Goal: Task Accomplishment & Management: Manage account settings

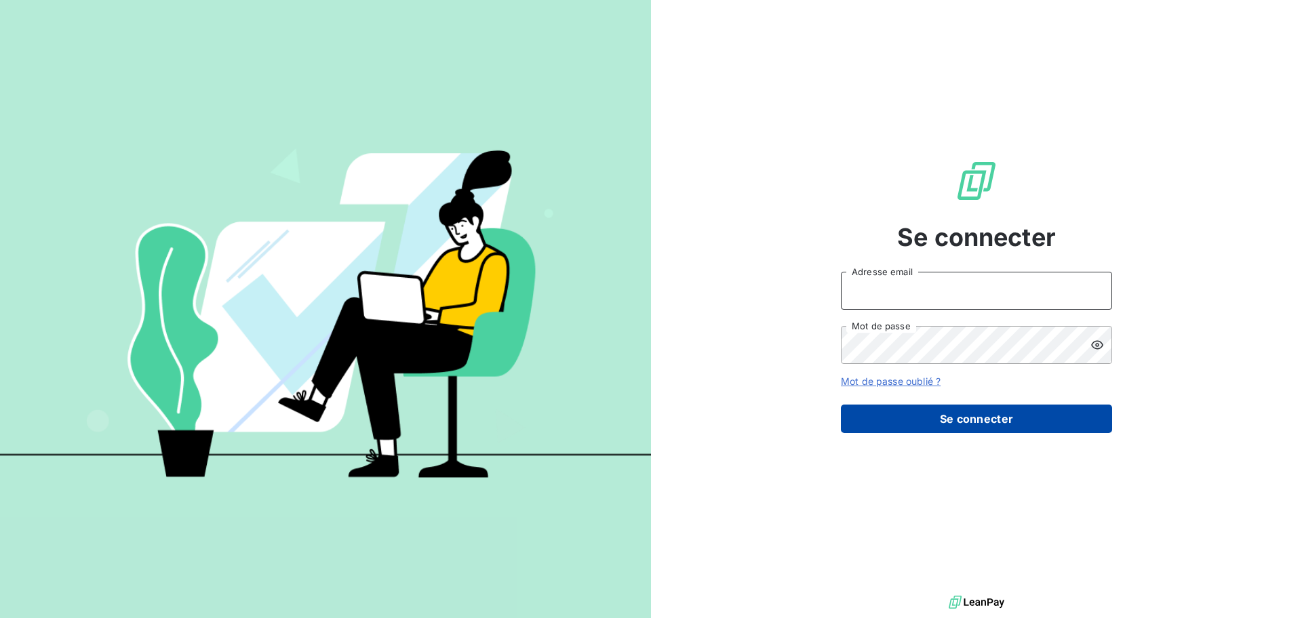
type input "[EMAIL_ADDRESS][DOMAIN_NAME]"
click at [967, 414] on button "Se connecter" at bounding box center [976, 419] width 271 height 28
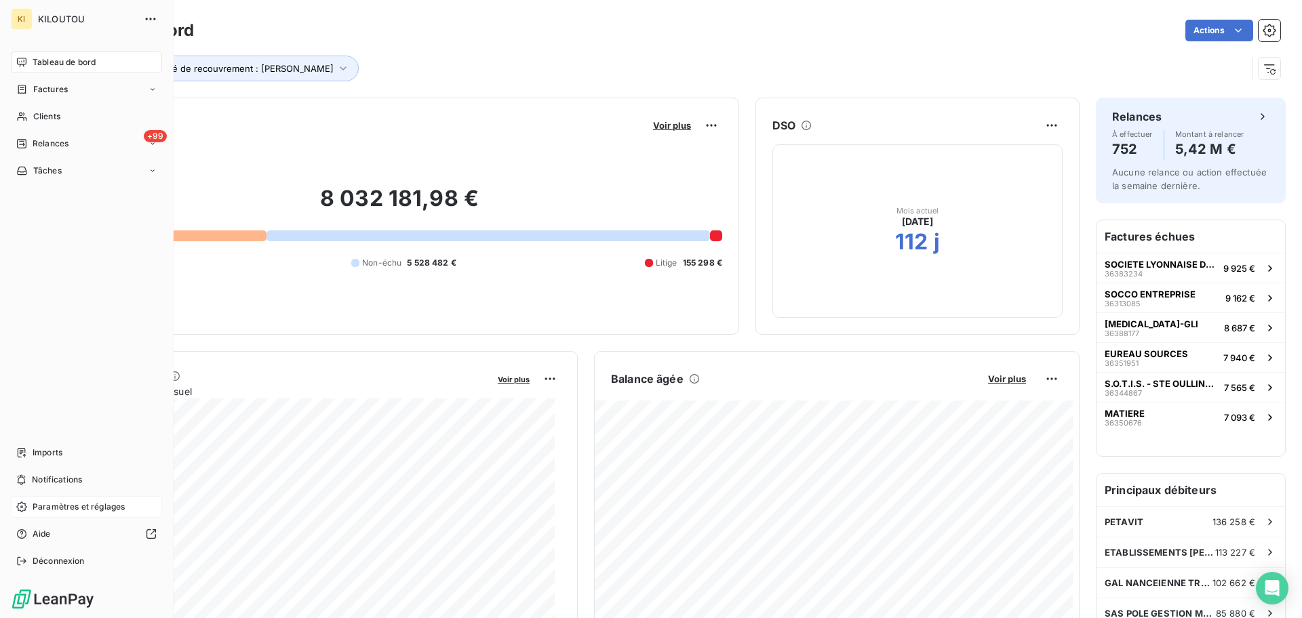
click at [65, 506] on span "Paramètres et réglages" at bounding box center [79, 507] width 92 height 12
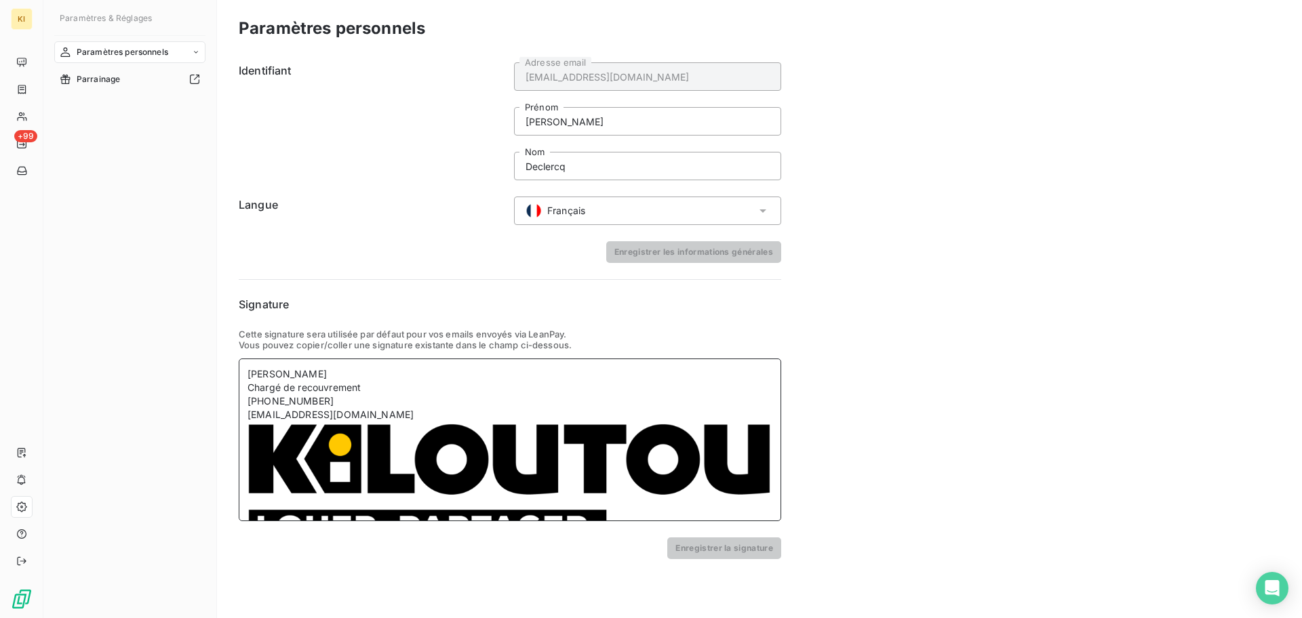
click at [466, 496] on img at bounding box center [509, 485] width 525 height 127
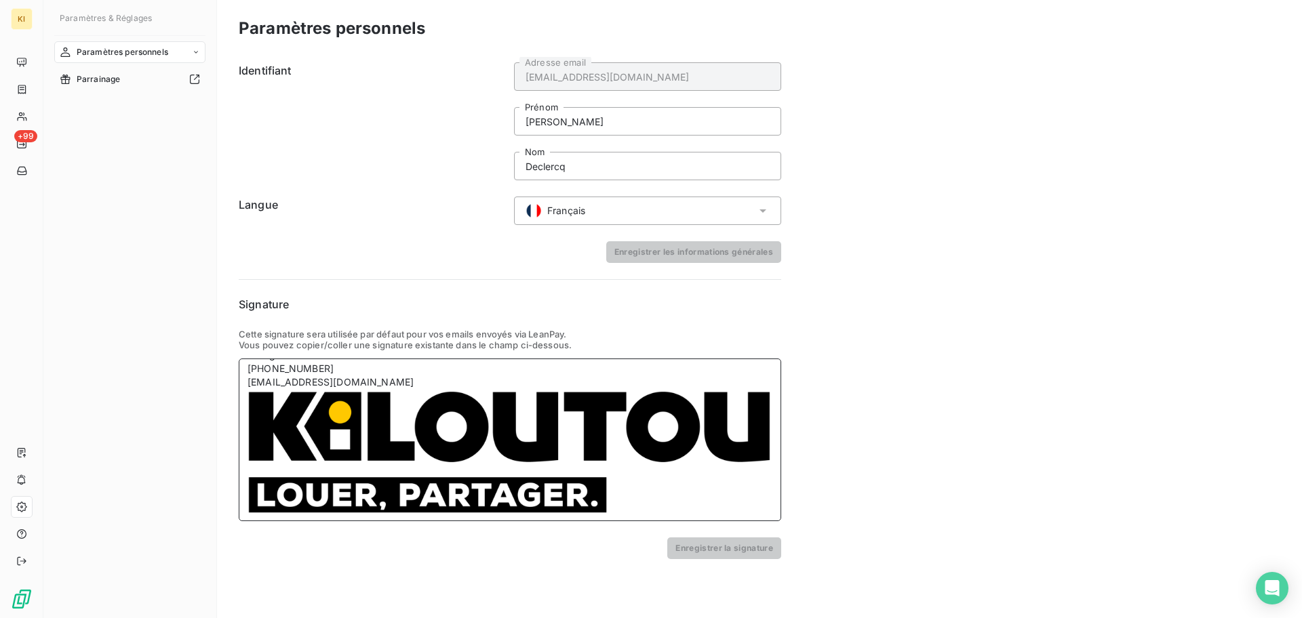
click at [740, 477] on img at bounding box center [509, 452] width 525 height 127
click at [479, 447] on img at bounding box center [509, 452] width 525 height 127
click at [368, 385] on div "[EMAIL_ADDRESS][DOMAIN_NAME]" at bounding box center [509, 383] width 525 height 14
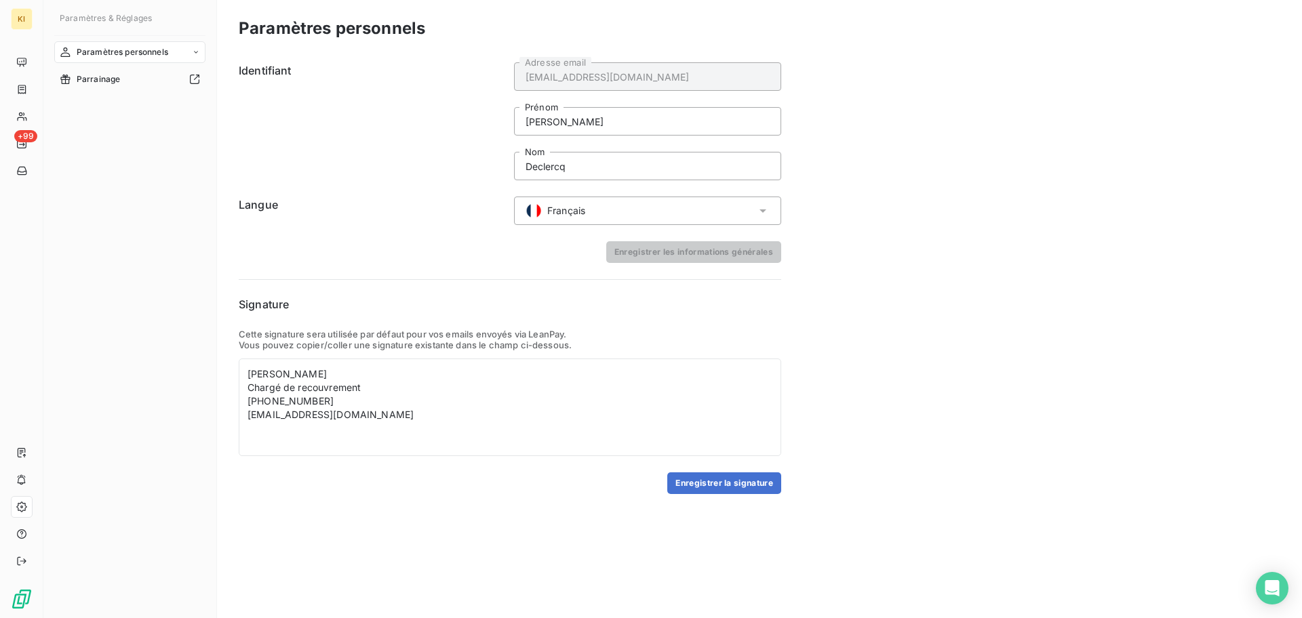
click at [611, 311] on h6 "Signature" at bounding box center [510, 304] width 542 height 16
click at [291, 439] on div "[PERSON_NAME] de recouvrement [PHONE_NUMBER] [EMAIL_ADDRESS][DOMAIN_NAME]" at bounding box center [510, 408] width 542 height 98
click at [725, 483] on button "Enregistrer la signature" at bounding box center [724, 483] width 114 height 22
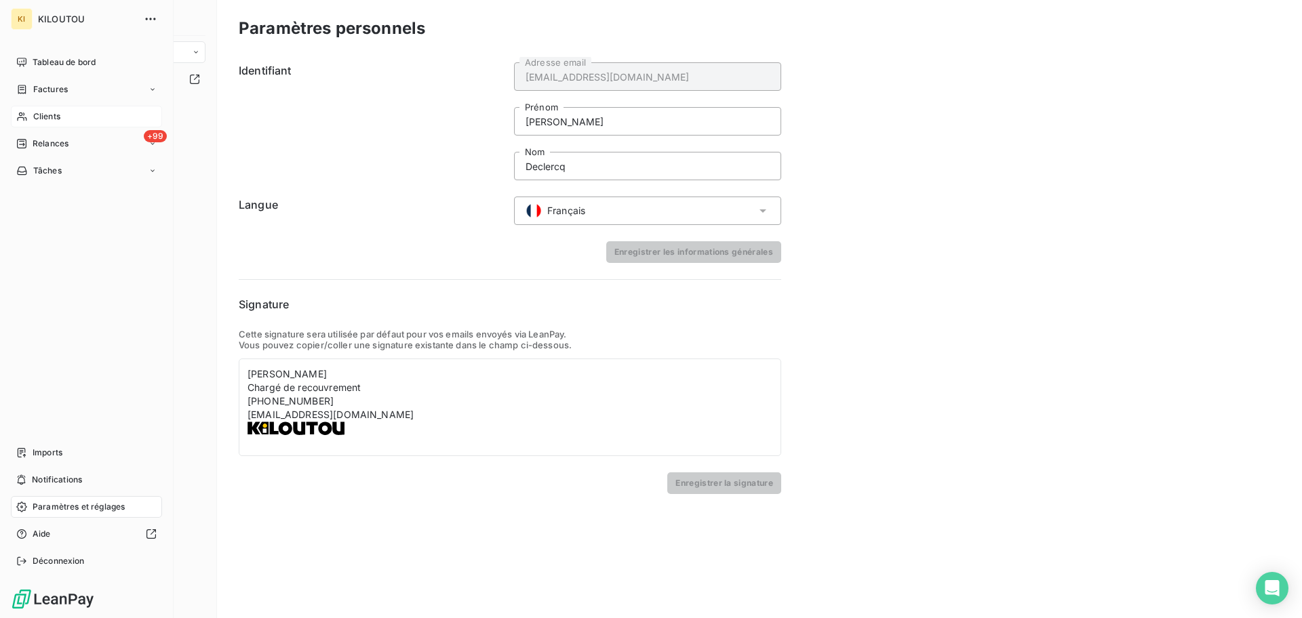
click at [60, 119] on span "Clients" at bounding box center [46, 116] width 27 height 12
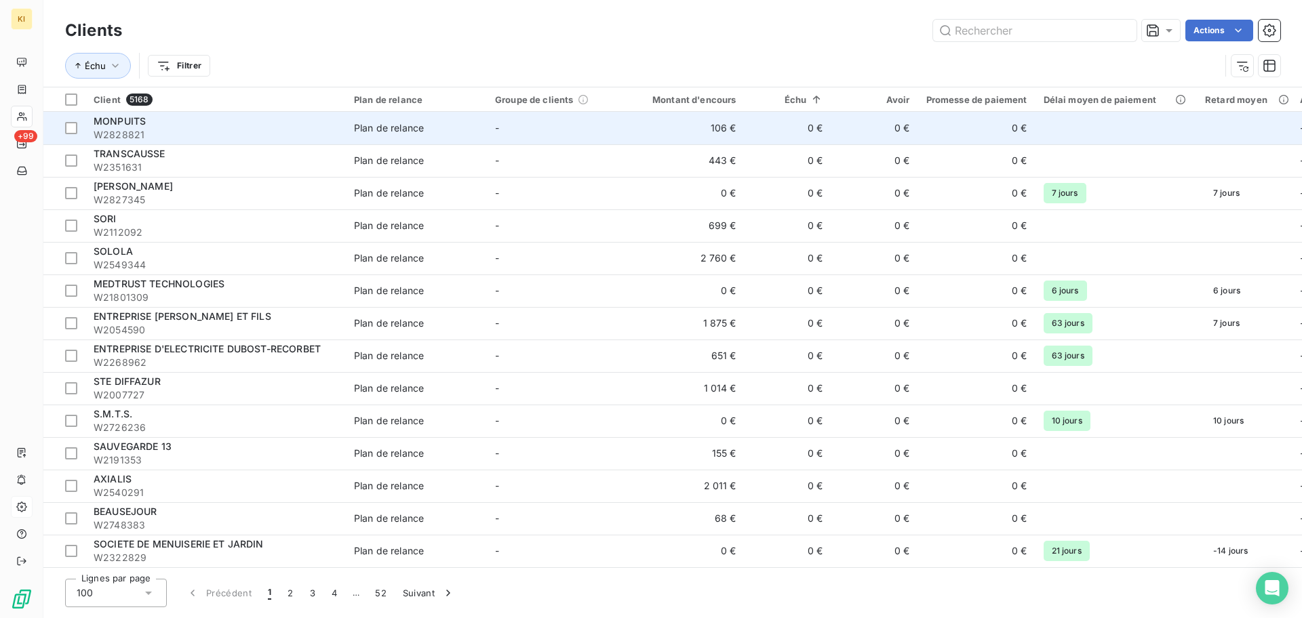
click at [367, 127] on div "Plan de relance" at bounding box center [389, 128] width 70 height 14
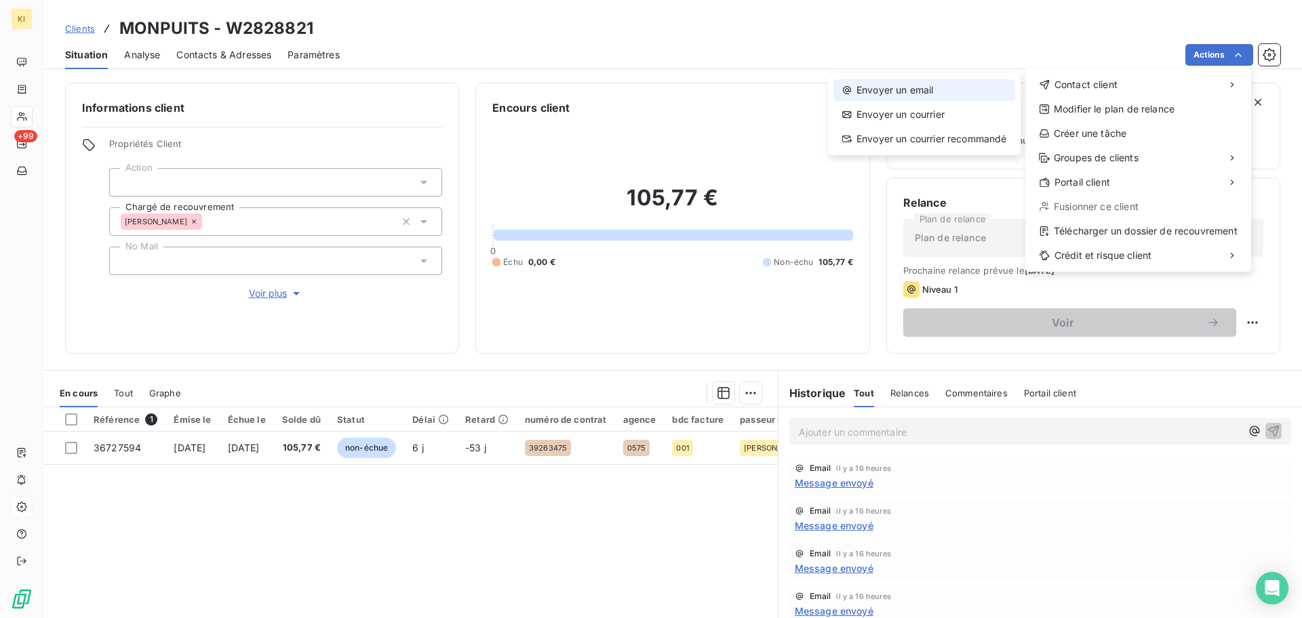
drag, startPoint x: 956, startPoint y: 104, endPoint x: 960, endPoint y: 98, distance: 7.6
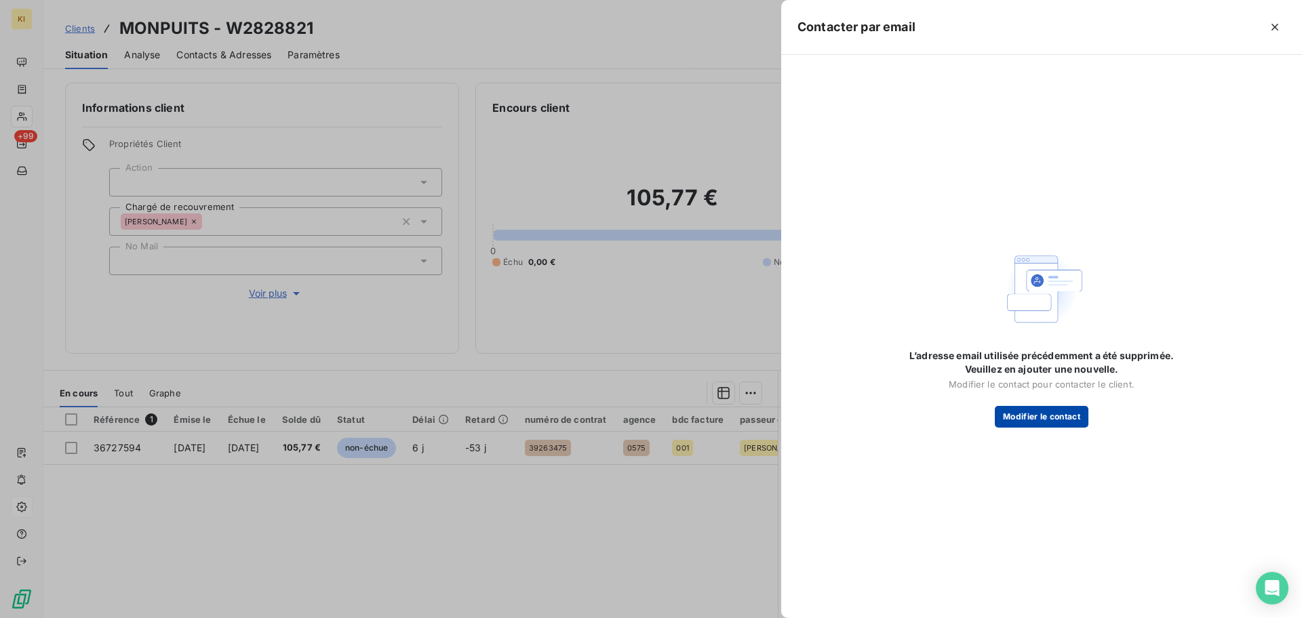
click at [1052, 412] on button "Modifier le contact" at bounding box center [1041, 417] width 94 height 22
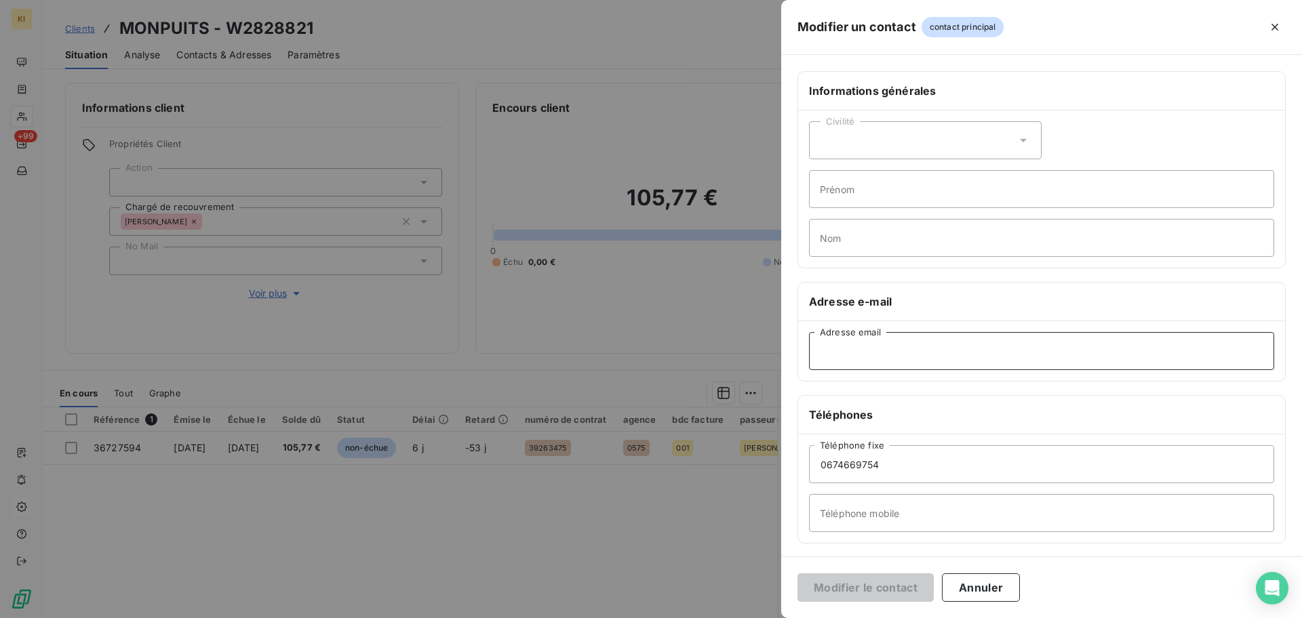
click at [918, 358] on input "Adresse email" at bounding box center [1041, 351] width 465 height 38
type input "[EMAIL_ADDRESS][DOMAIN_NAME]"
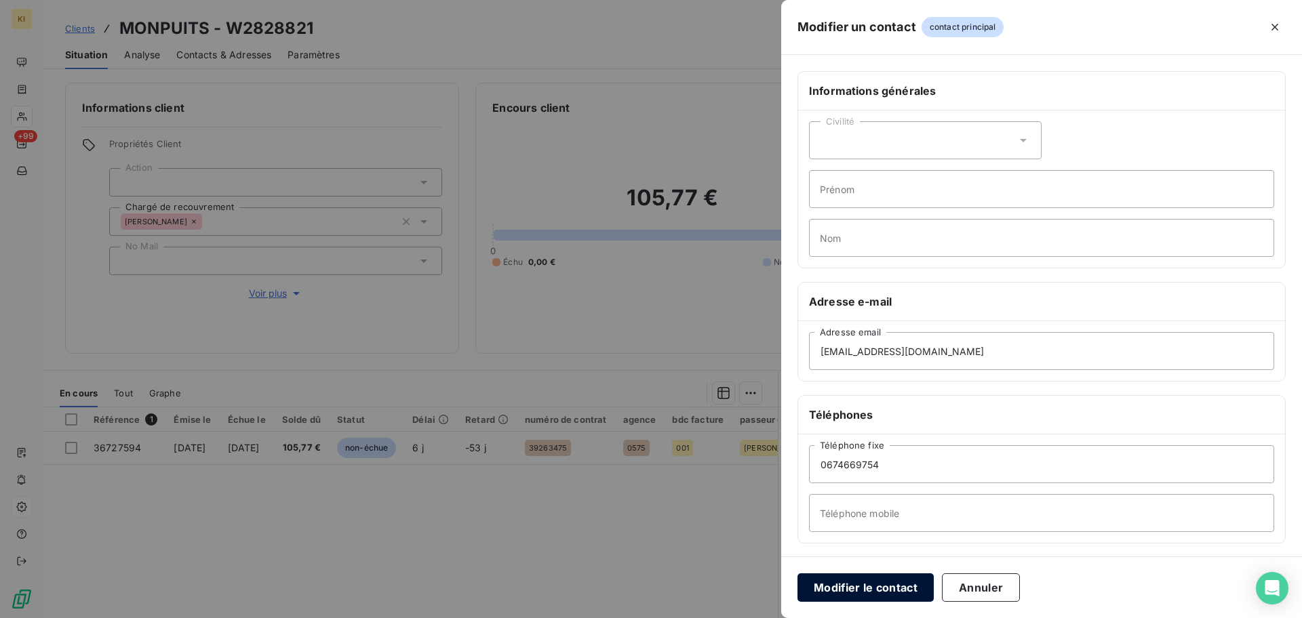
click at [856, 580] on button "Modifier le contact" at bounding box center [865, 587] width 136 height 28
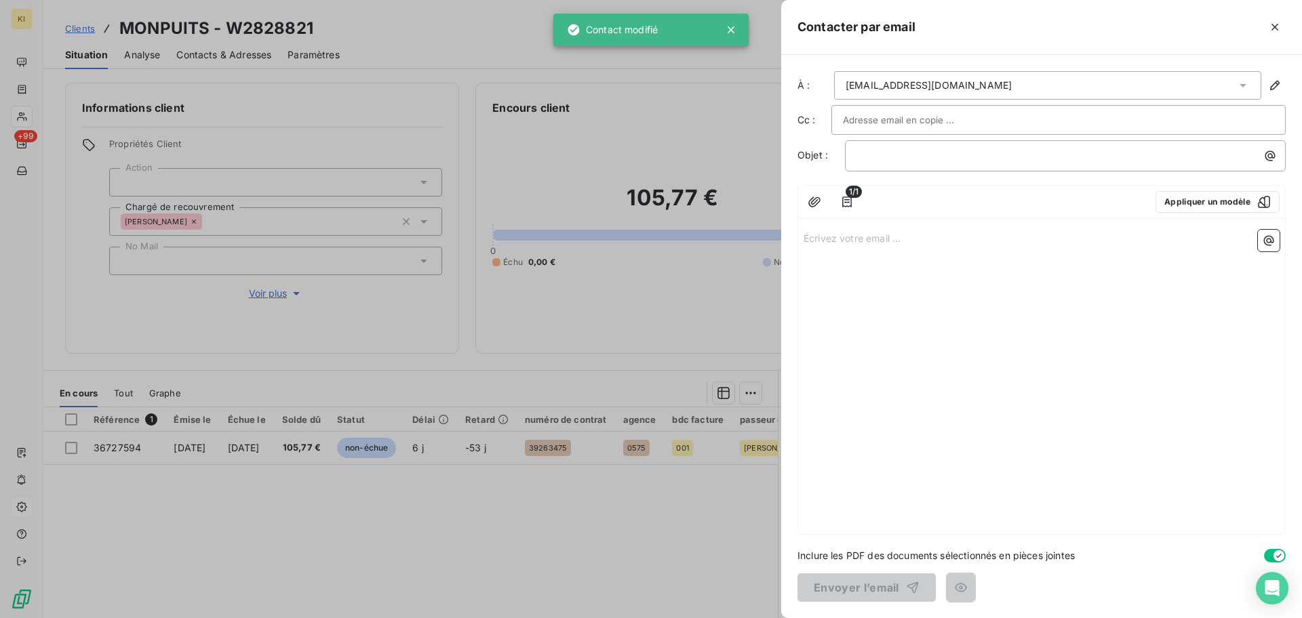
click at [900, 449] on div "Écrivez votre email ... ﻿" at bounding box center [1041, 379] width 487 height 310
click at [946, 155] on p "﻿" at bounding box center [1068, 156] width 424 height 16
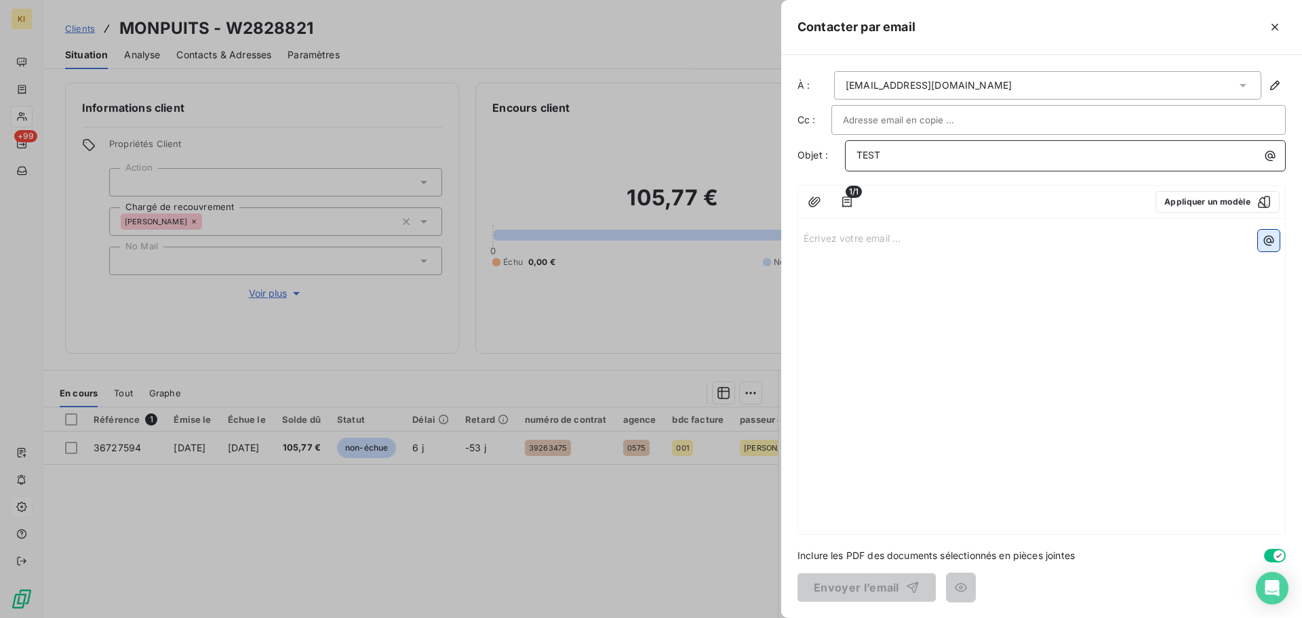
click at [1272, 244] on icon "button" at bounding box center [1269, 241] width 14 height 14
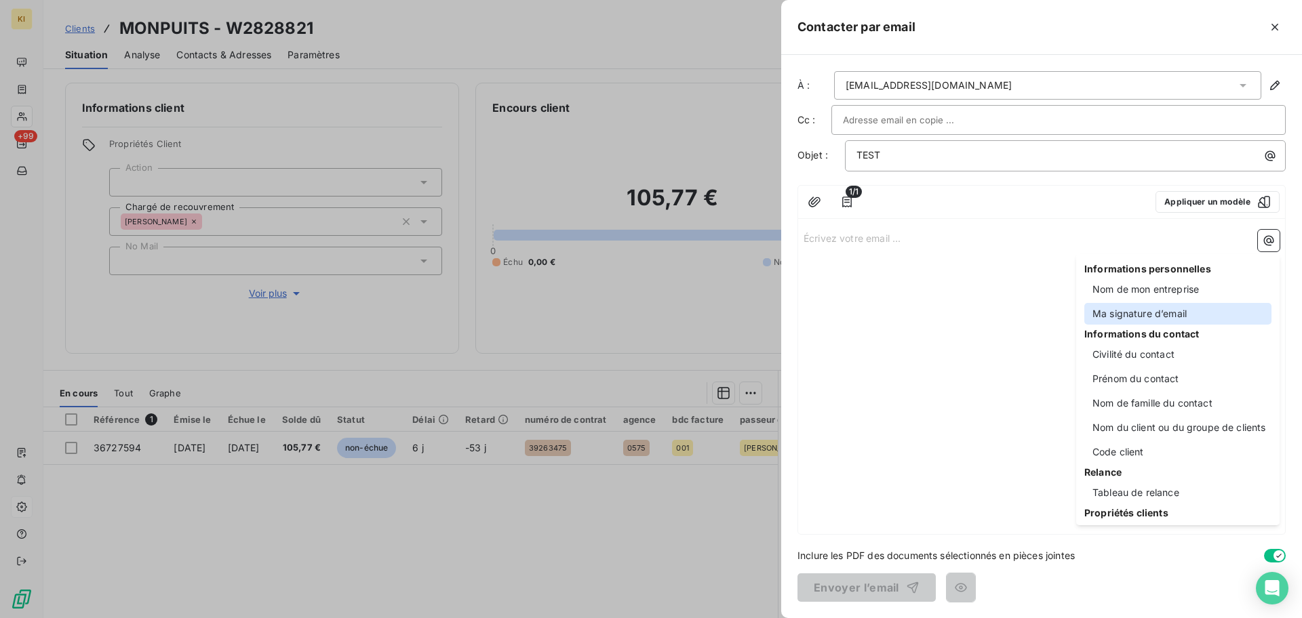
click at [1182, 311] on div "Ma signature d’email" at bounding box center [1177, 314] width 187 height 22
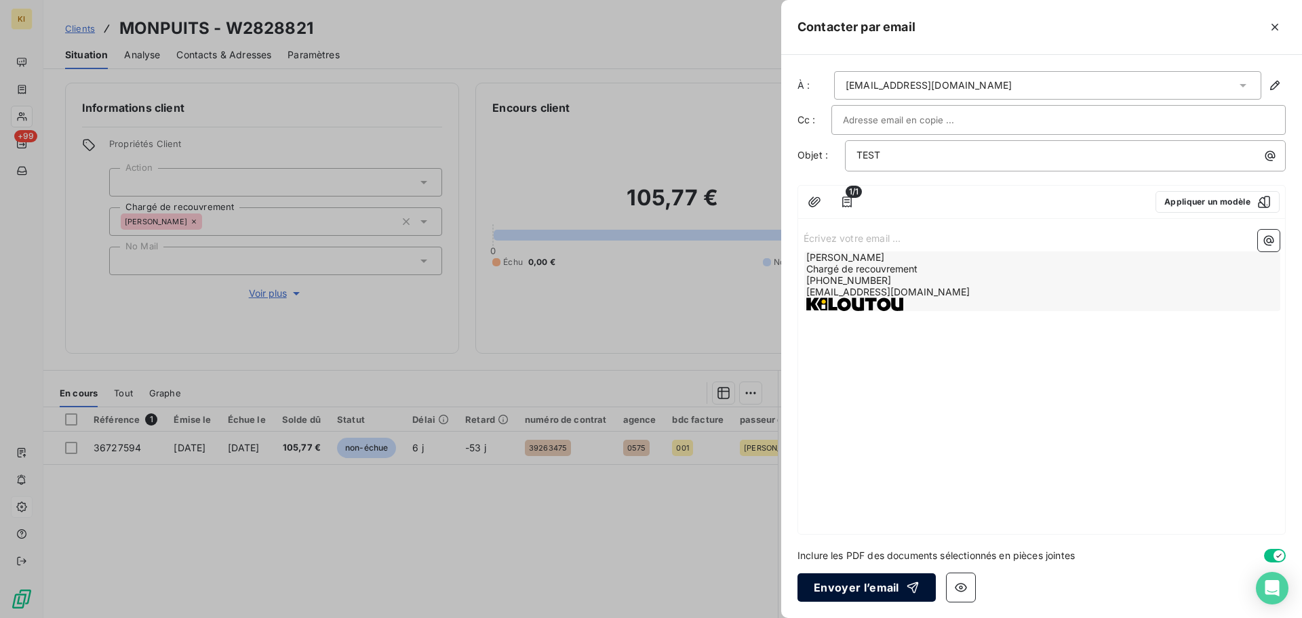
click at [860, 588] on button "Envoyer l’email" at bounding box center [866, 587] width 138 height 28
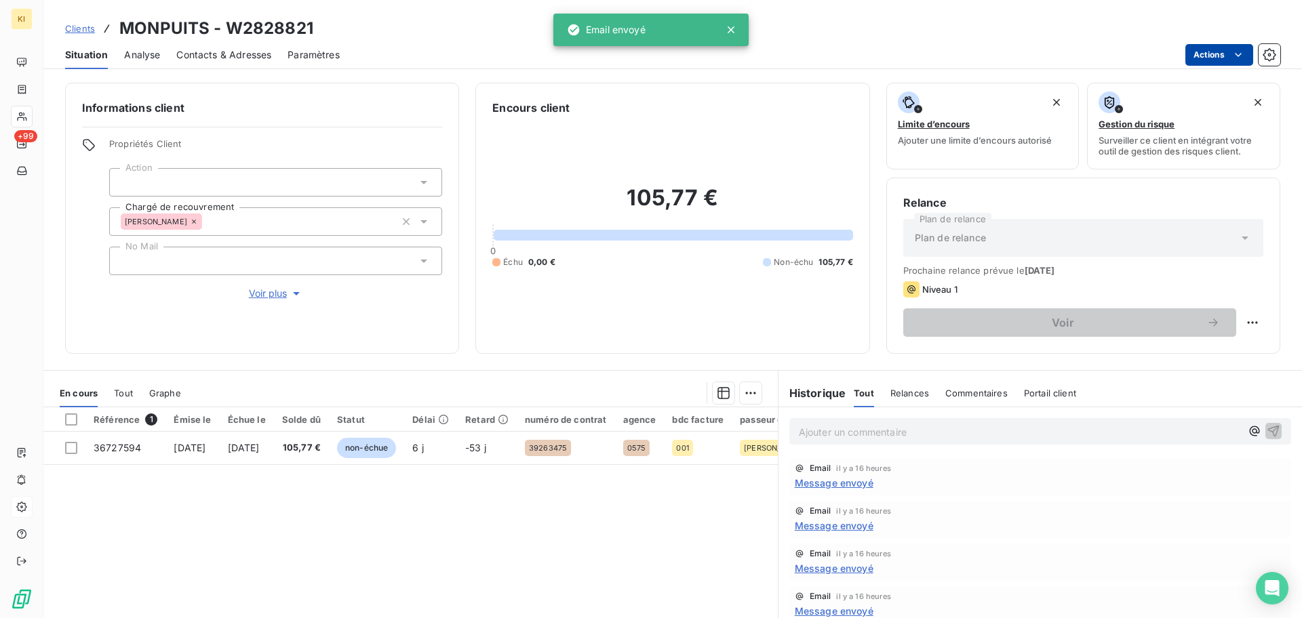
click at [1224, 57] on html "KI +99 Clients MONPUITS - W2828821 Situation Analyse Contacts & Adresses Paramè…" at bounding box center [651, 309] width 1302 height 618
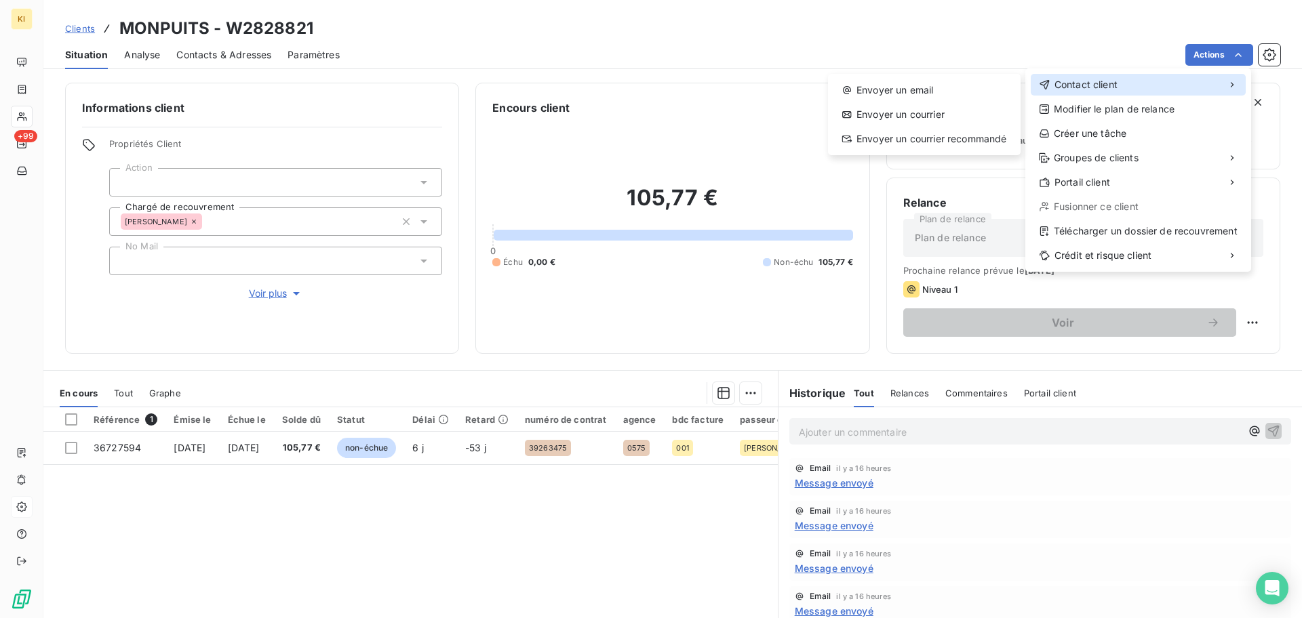
click at [1158, 94] on div "Contact client" at bounding box center [1137, 85] width 215 height 22
click at [982, 90] on div "Envoyer un email" at bounding box center [924, 90] width 182 height 22
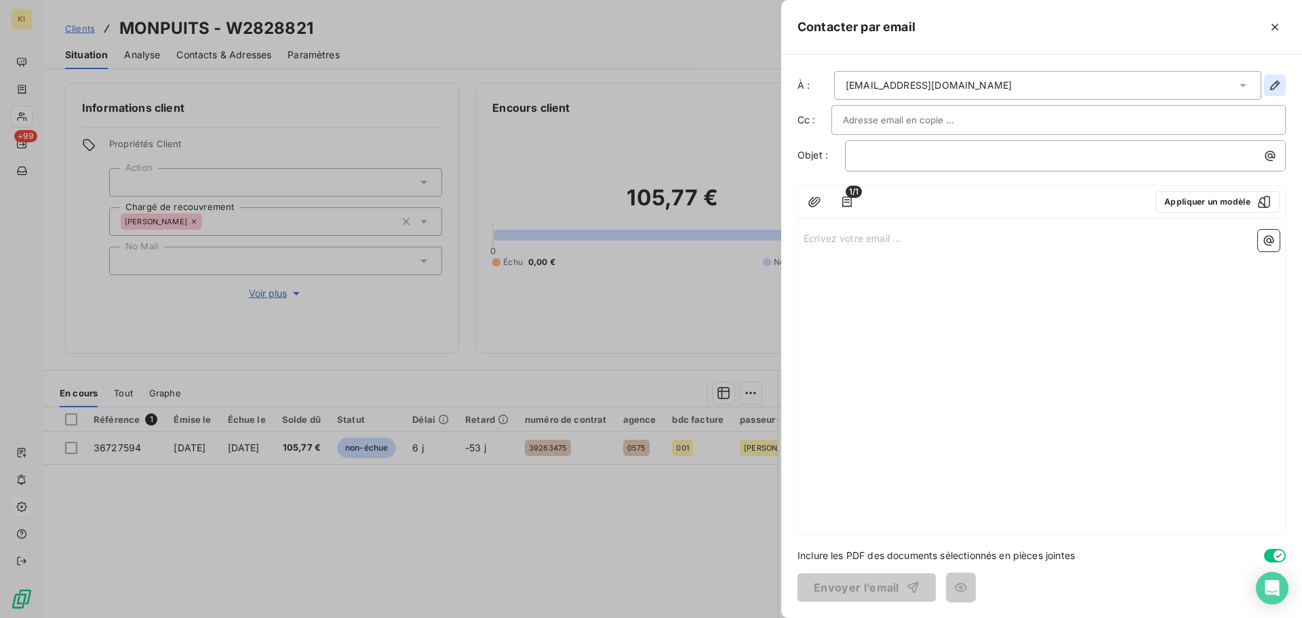
click at [1272, 87] on icon "button" at bounding box center [1275, 86] width 14 height 14
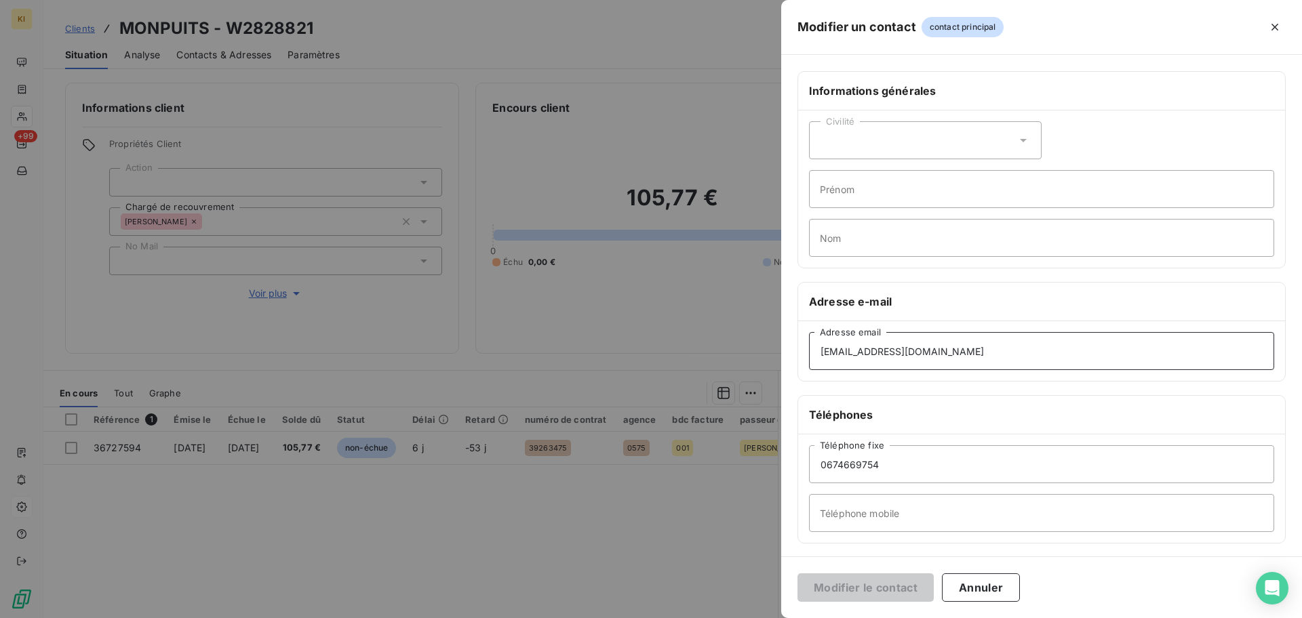
drag, startPoint x: 947, startPoint y: 350, endPoint x: 673, endPoint y: 349, distance: 273.9
click at [673, 618] on div "Modifier un contact contact principal Informations générales Civilité Prénom No…" at bounding box center [651, 618] width 1302 height 0
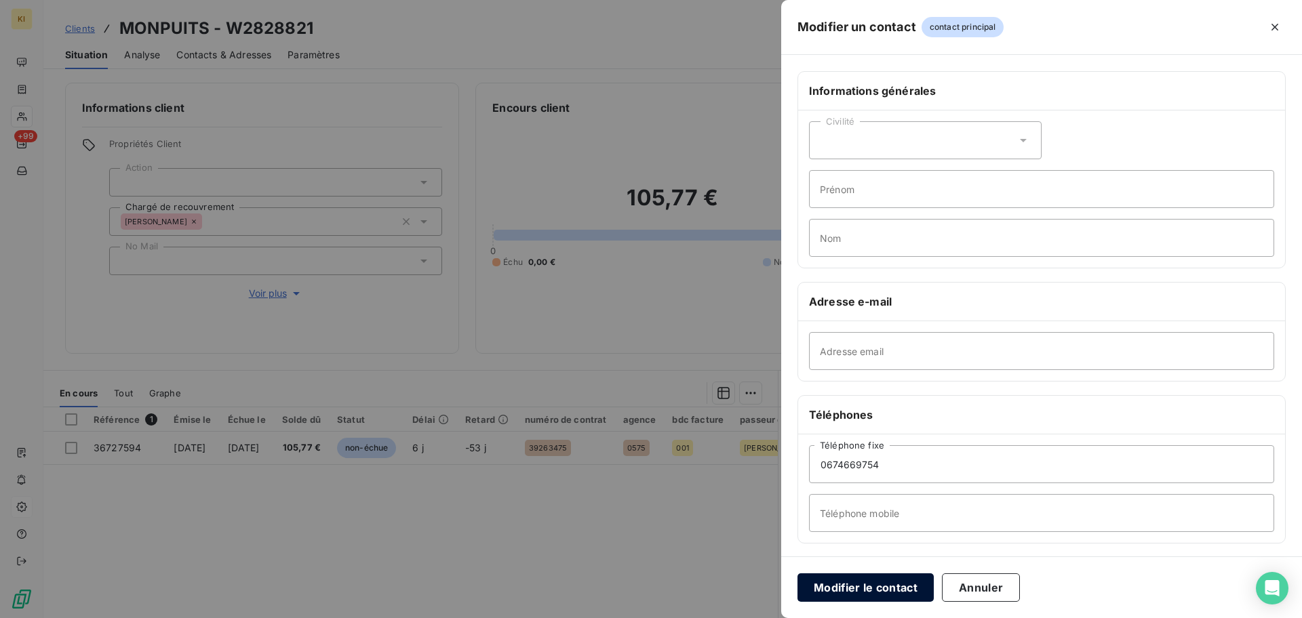
click at [867, 578] on button "Modifier le contact" at bounding box center [865, 587] width 136 height 28
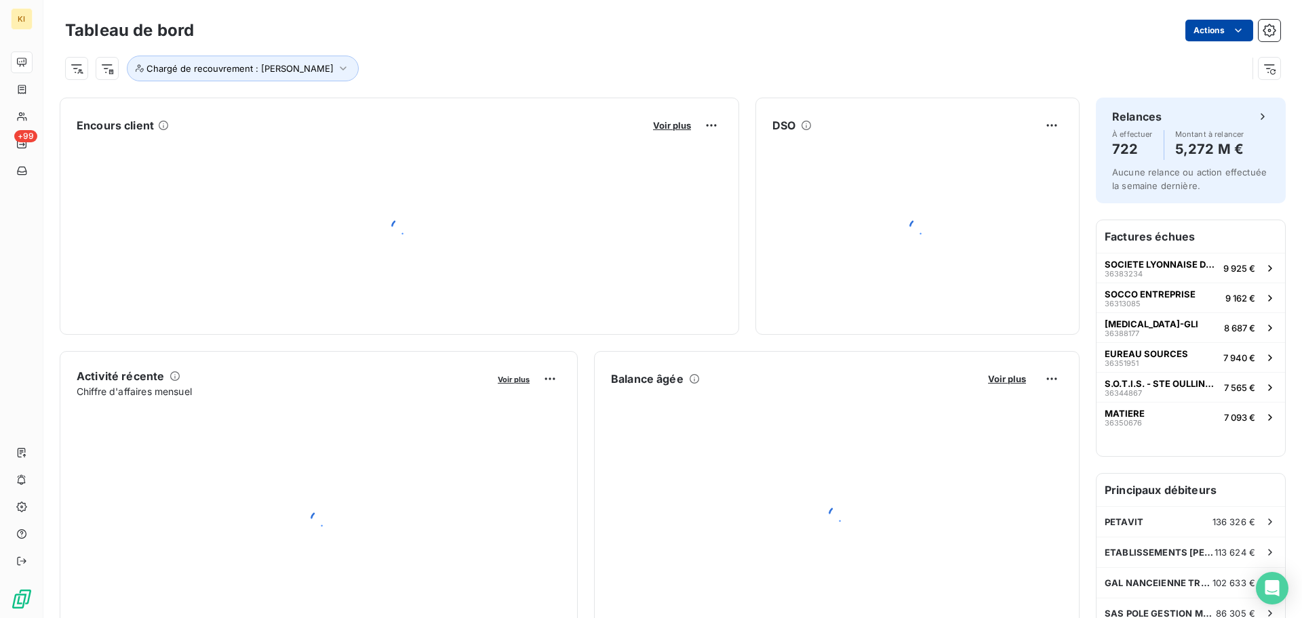
click at [1204, 34] on html "KI +99 Tableau de bord Actions Chargé de recouvrement : Léa LAMBERT Encours cli…" at bounding box center [651, 309] width 1302 height 618
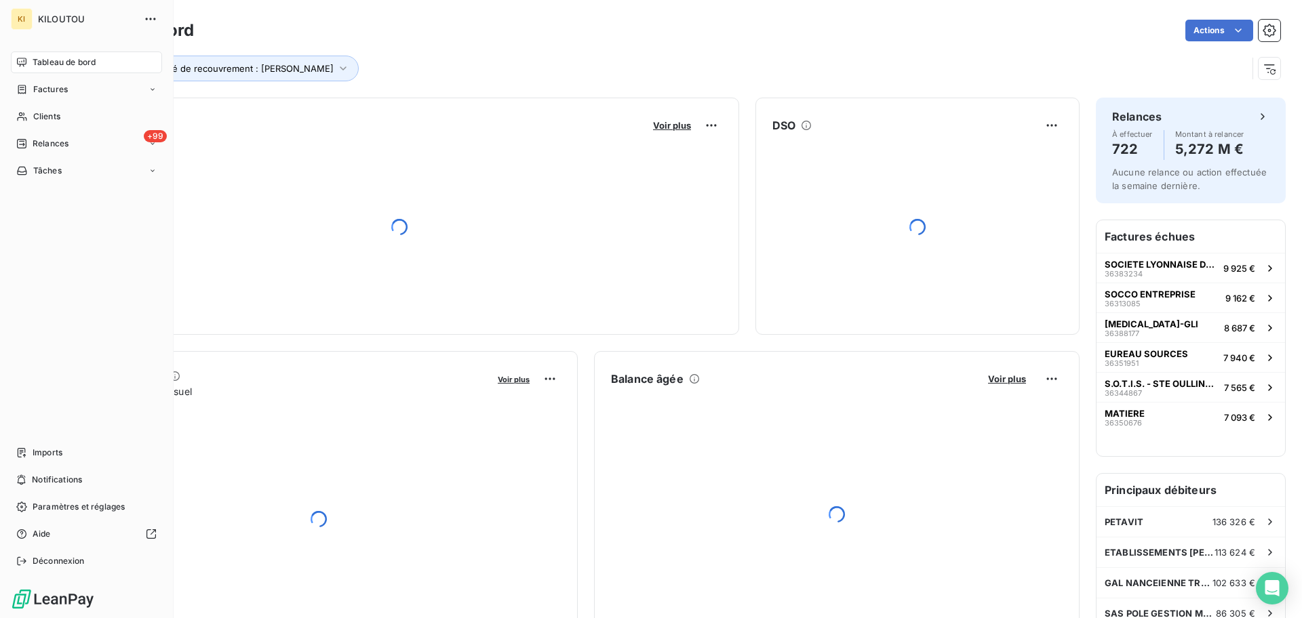
click at [26, 115] on html "KI KILOUTOU Tableau de bord Factures Clients +99 Relances Tâches Imports Notifi…" at bounding box center [651, 309] width 1302 height 618
click at [50, 119] on span "Clients" at bounding box center [46, 116] width 27 height 12
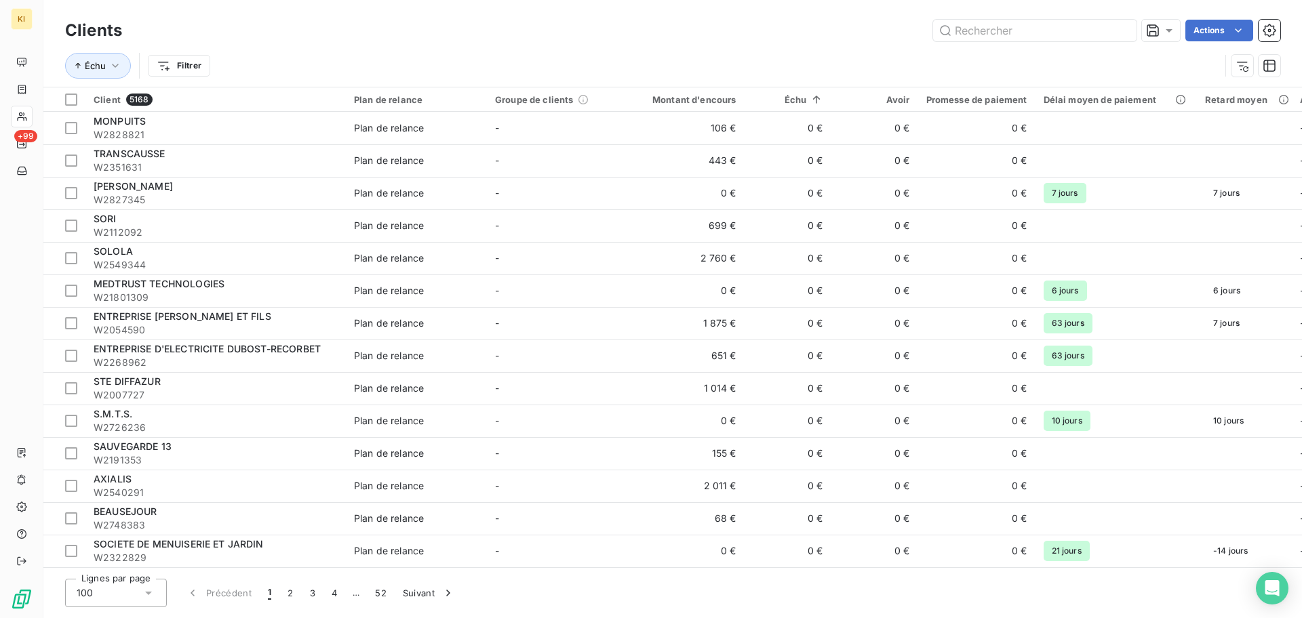
click at [321, 241] on td "SORI W2112092" at bounding box center [215, 225] width 260 height 33
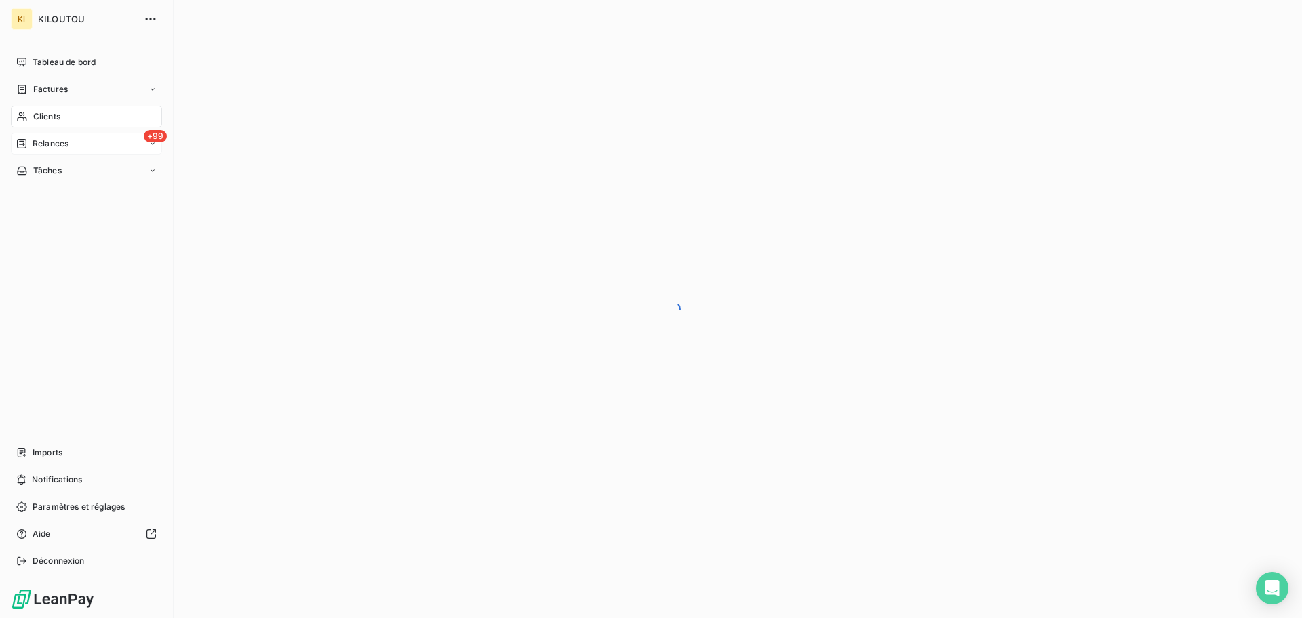
click at [49, 138] on span "Relances" at bounding box center [51, 144] width 36 height 12
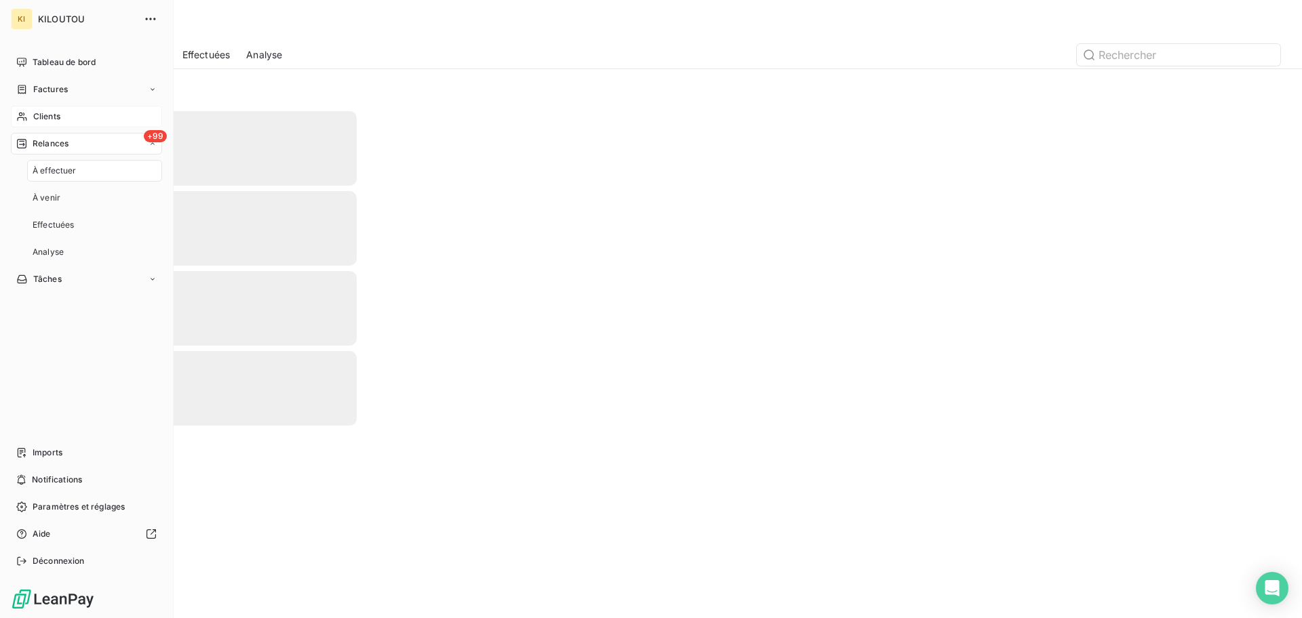
click at [73, 146] on div "+99 Relances" at bounding box center [86, 144] width 151 height 22
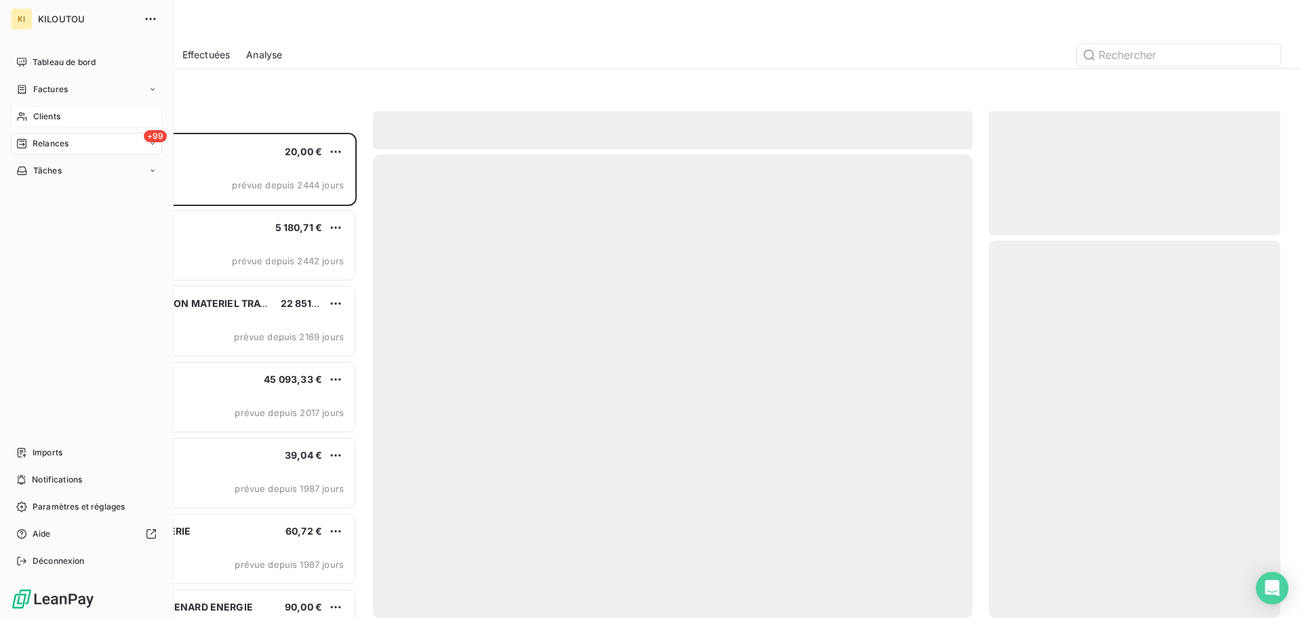
scroll to position [472, 279]
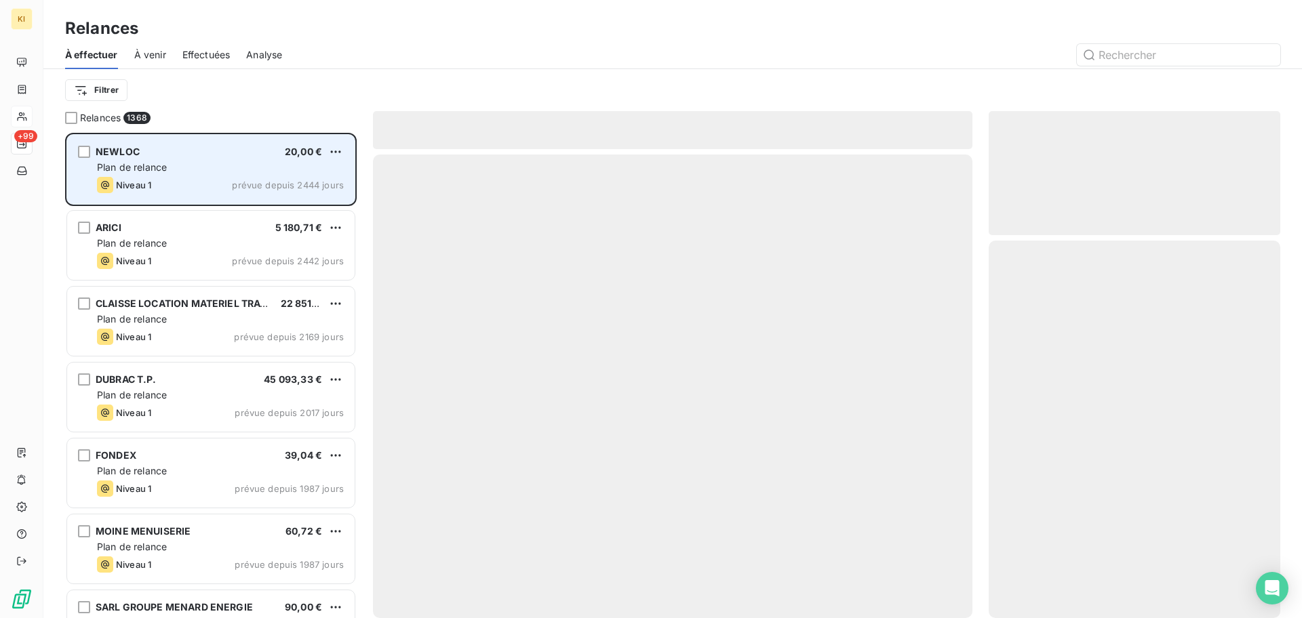
click at [266, 166] on div "Plan de relance" at bounding box center [220, 168] width 247 height 14
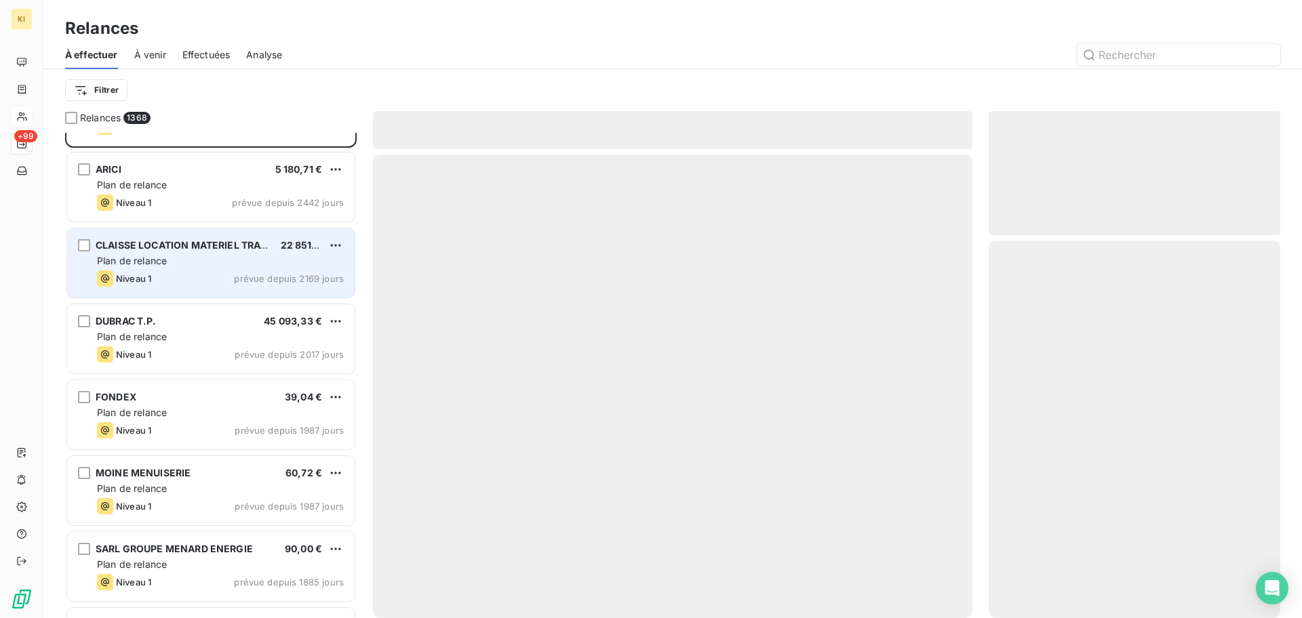
scroll to position [0, 0]
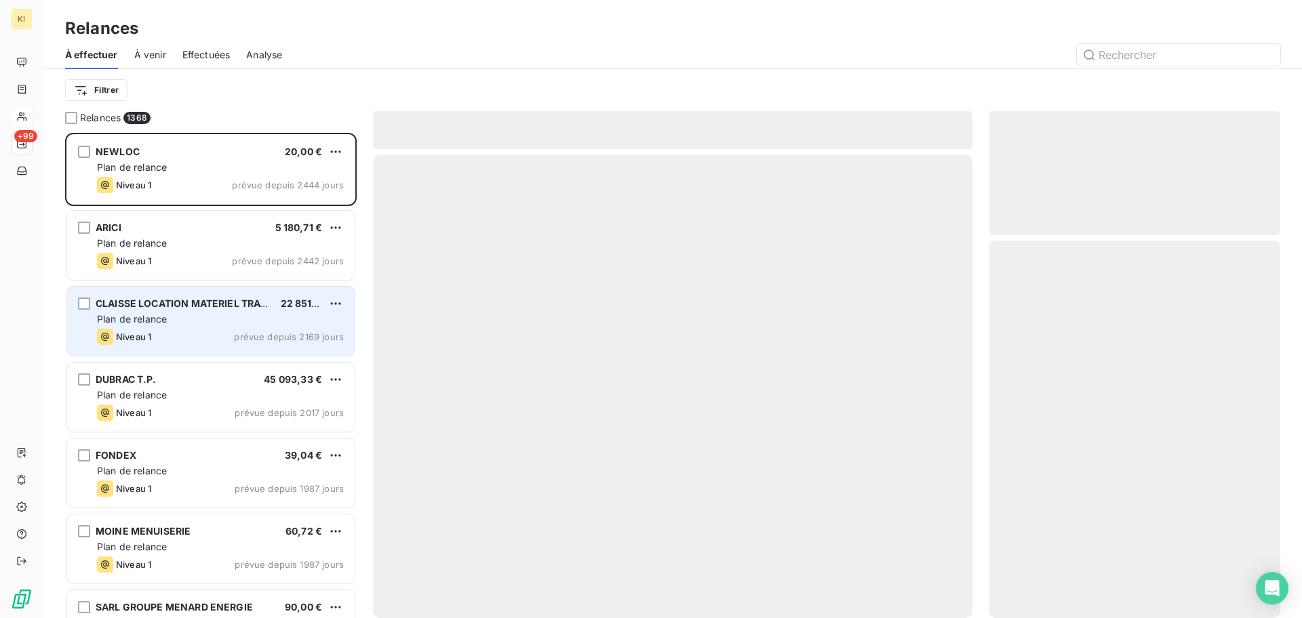
click at [237, 261] on span "prévue depuis 2442 jours" at bounding box center [288, 261] width 112 height 11
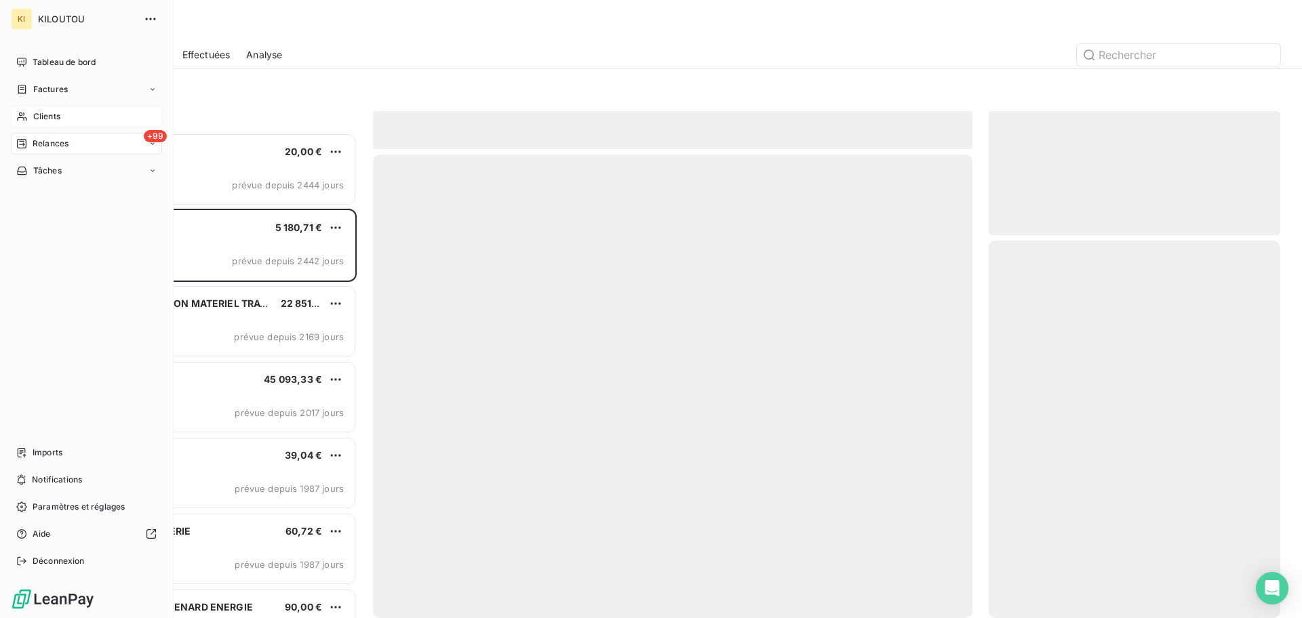
click at [78, 125] on div "Clients" at bounding box center [86, 117] width 151 height 22
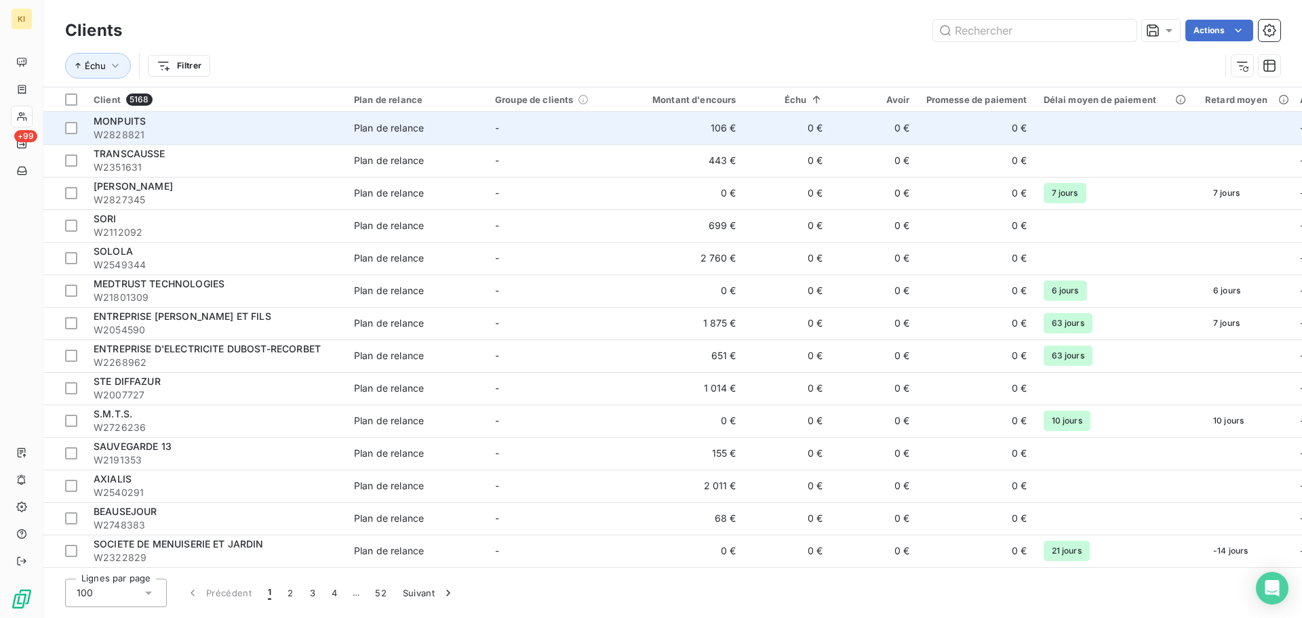
click at [510, 134] on td "-" at bounding box center [557, 128] width 141 height 33
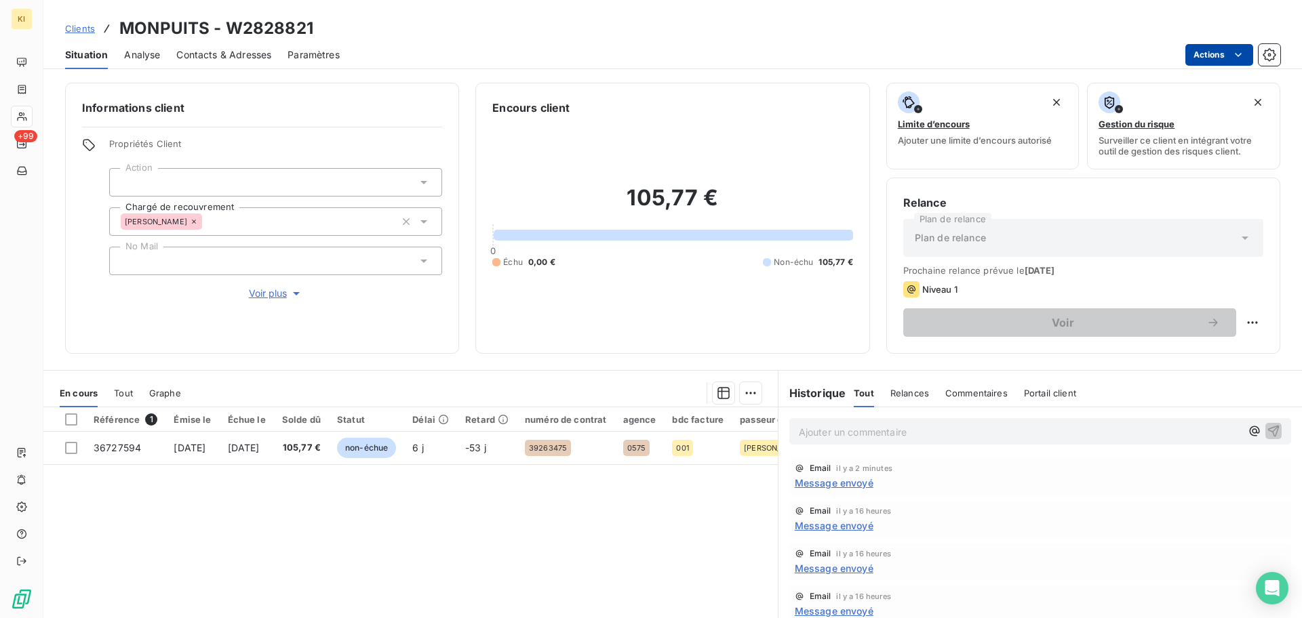
click at [1228, 50] on html "KI +99 Clients MONPUITS - W2828821 Situation Analyse Contacts & Adresses Paramè…" at bounding box center [651, 309] width 1302 height 618
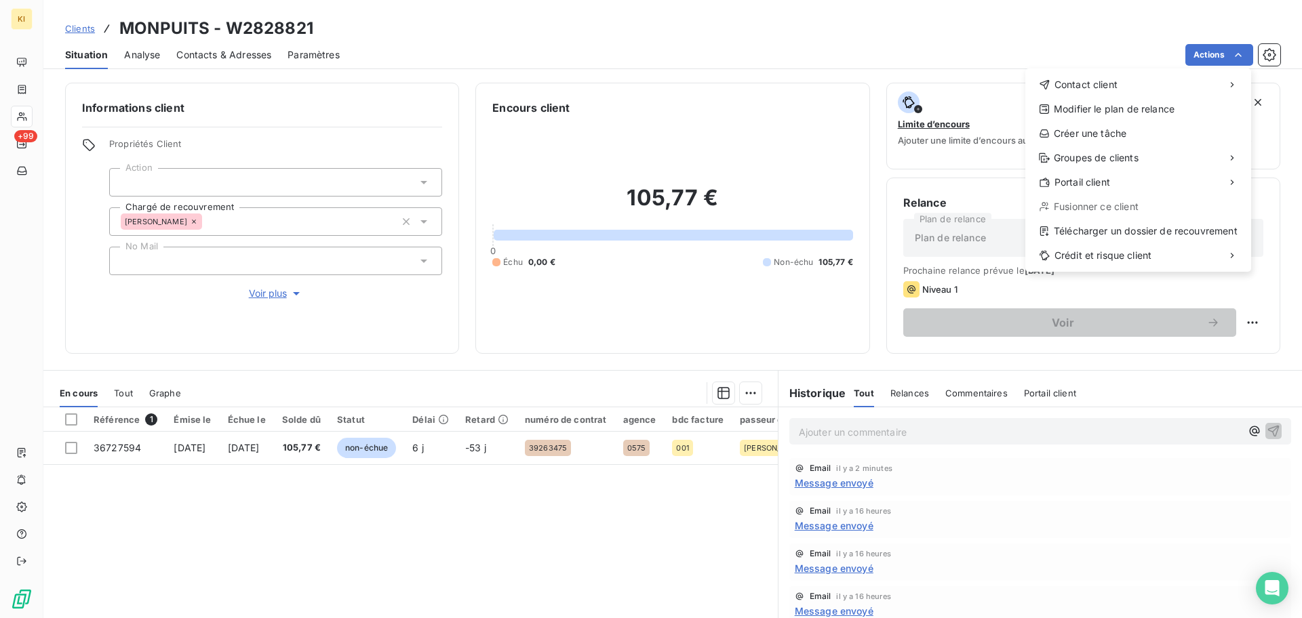
click at [27, 150] on html "KI +99 Clients MONPUITS - W2828821 Situation Analyse Contacts & Adresses Paramè…" at bounding box center [651, 309] width 1302 height 618
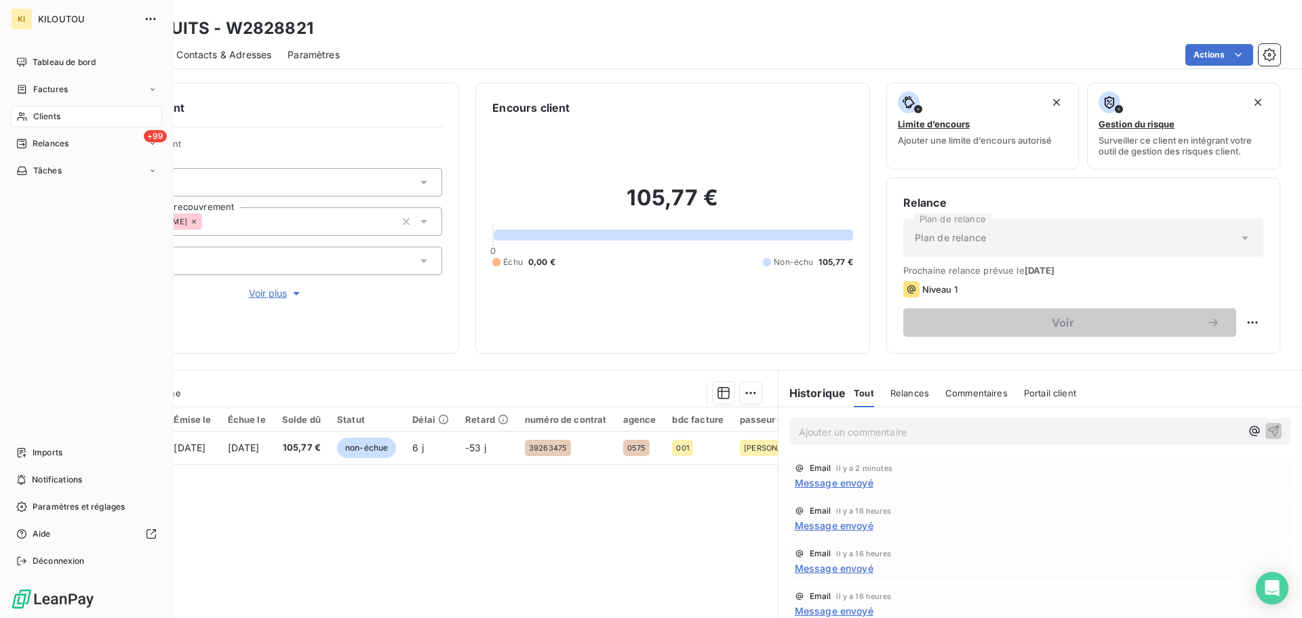
click at [27, 150] on div "+99 Relances" at bounding box center [86, 144] width 151 height 22
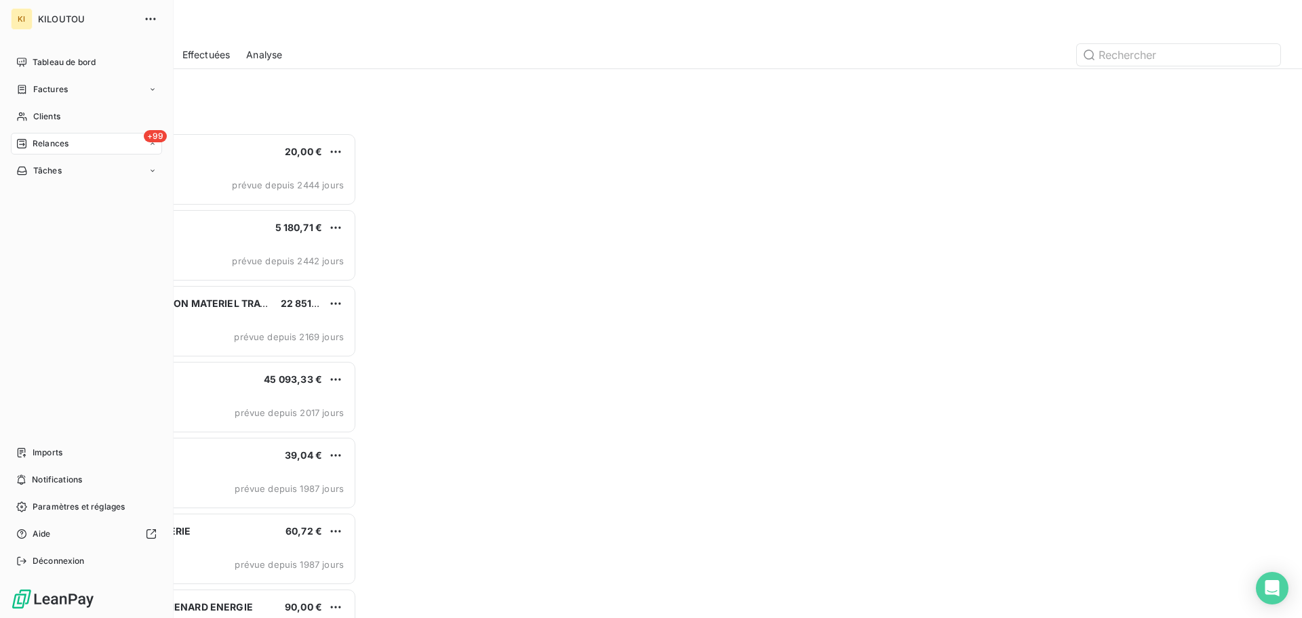
scroll to position [472, 279]
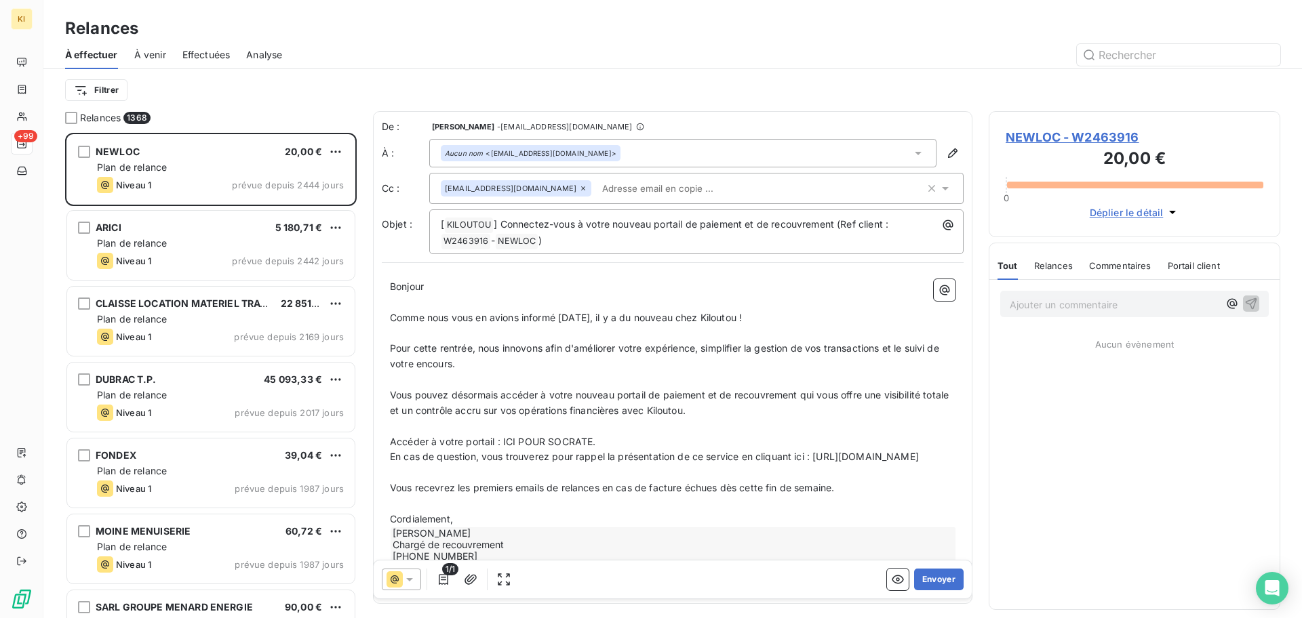
click at [628, 156] on div "Aucun nom <treillieres@newloc.fr>" at bounding box center [682, 153] width 507 height 28
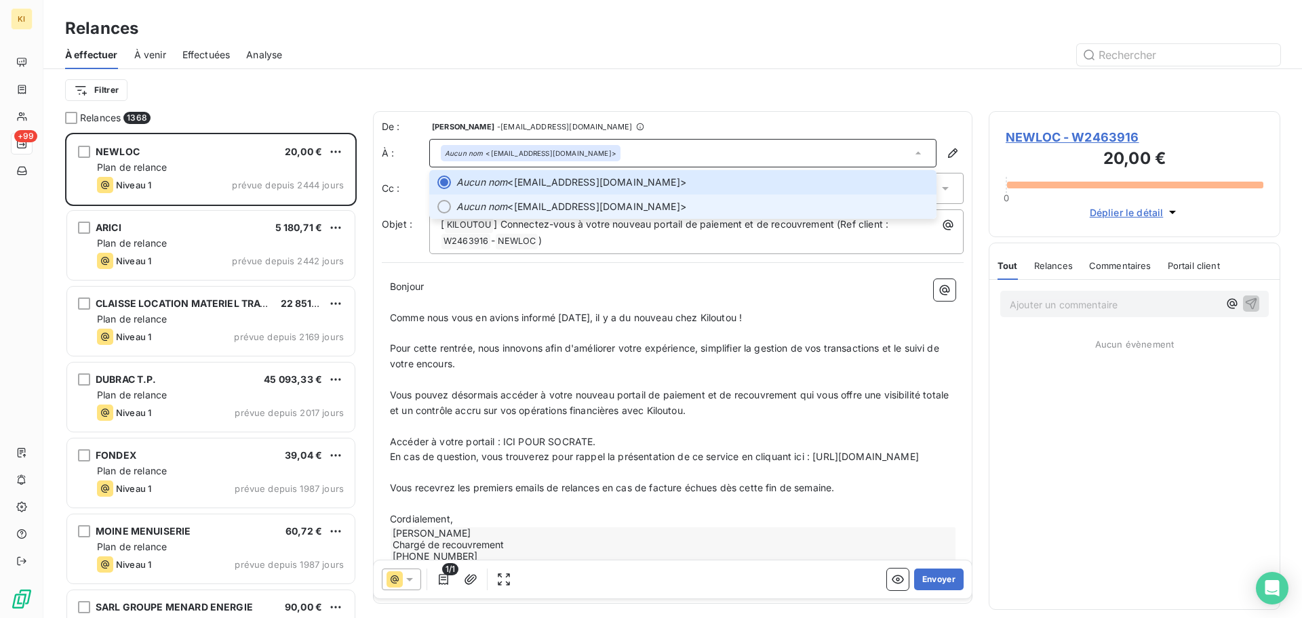
click at [552, 214] on li "Aucun nom <mboucher@kiloutou.fr>" at bounding box center [682, 207] width 507 height 24
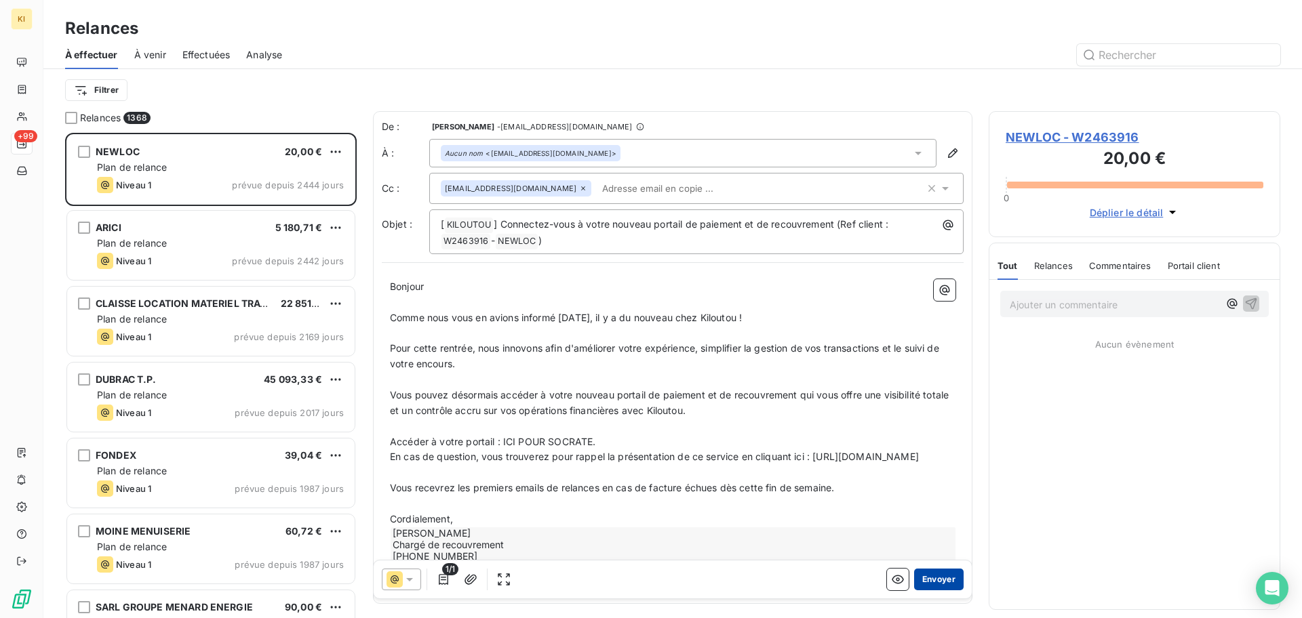
click at [929, 582] on button "Envoyer" at bounding box center [938, 580] width 49 height 22
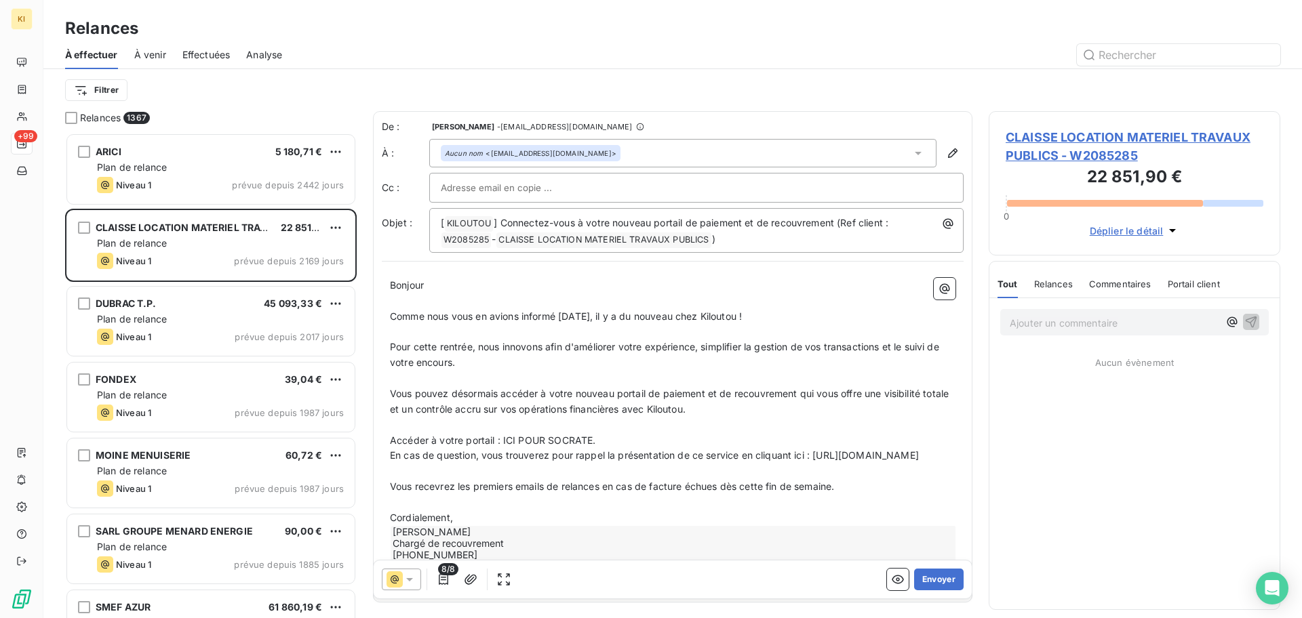
click at [543, 190] on input "text" at bounding box center [514, 188] width 146 height 20
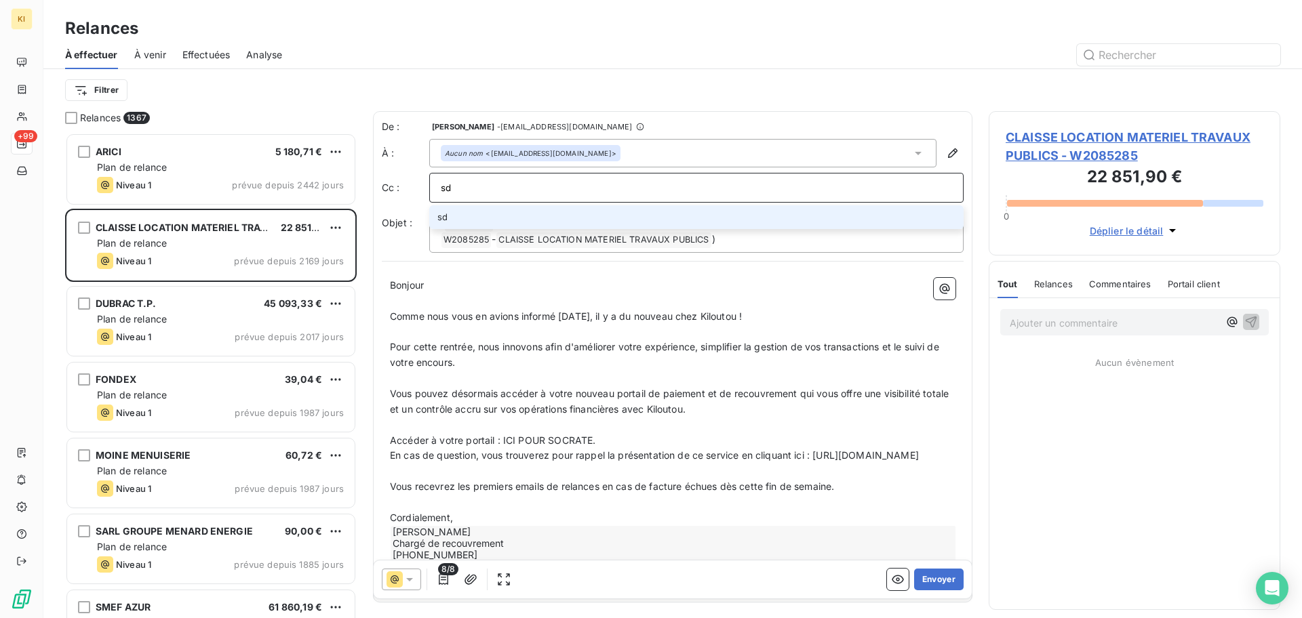
type input "s"
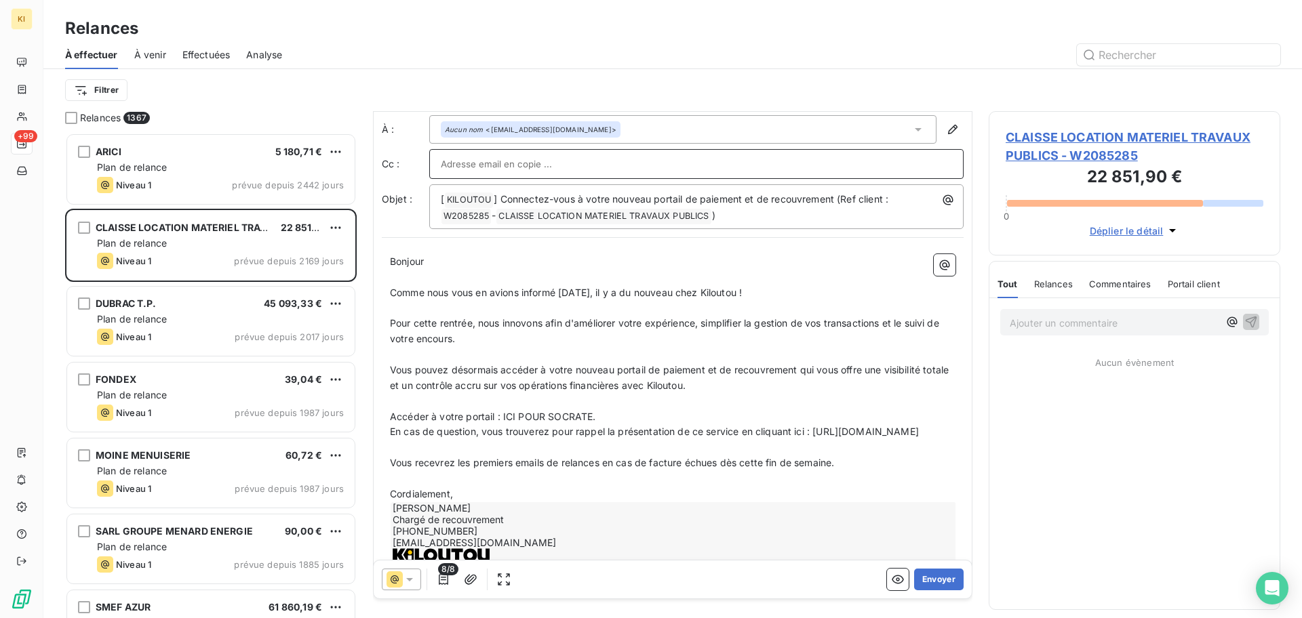
scroll to position [67, 0]
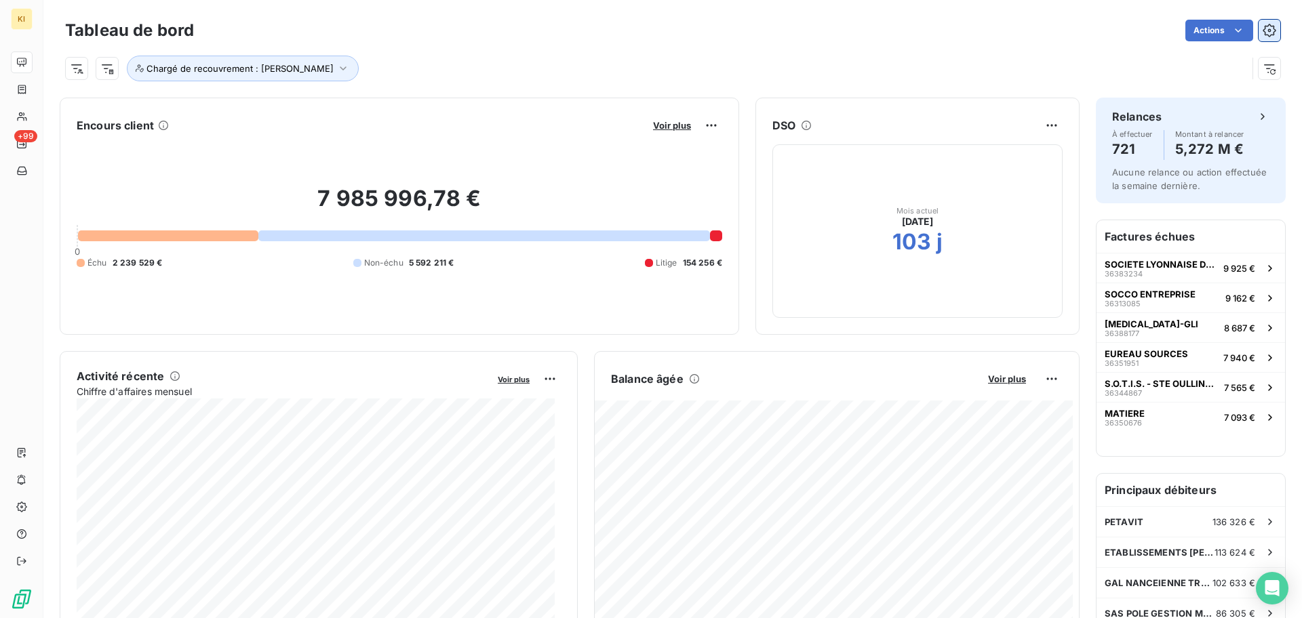
click at [1262, 33] on icon "button" at bounding box center [1269, 31] width 14 height 14
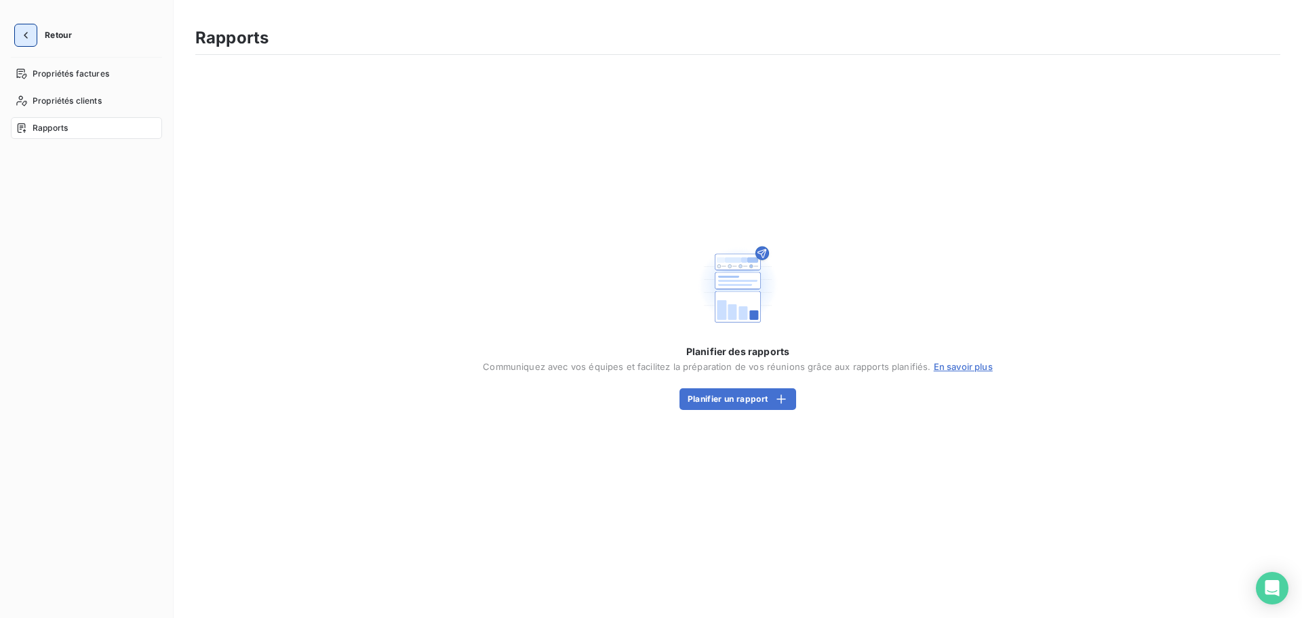
click at [35, 33] on button "button" at bounding box center [26, 35] width 22 height 22
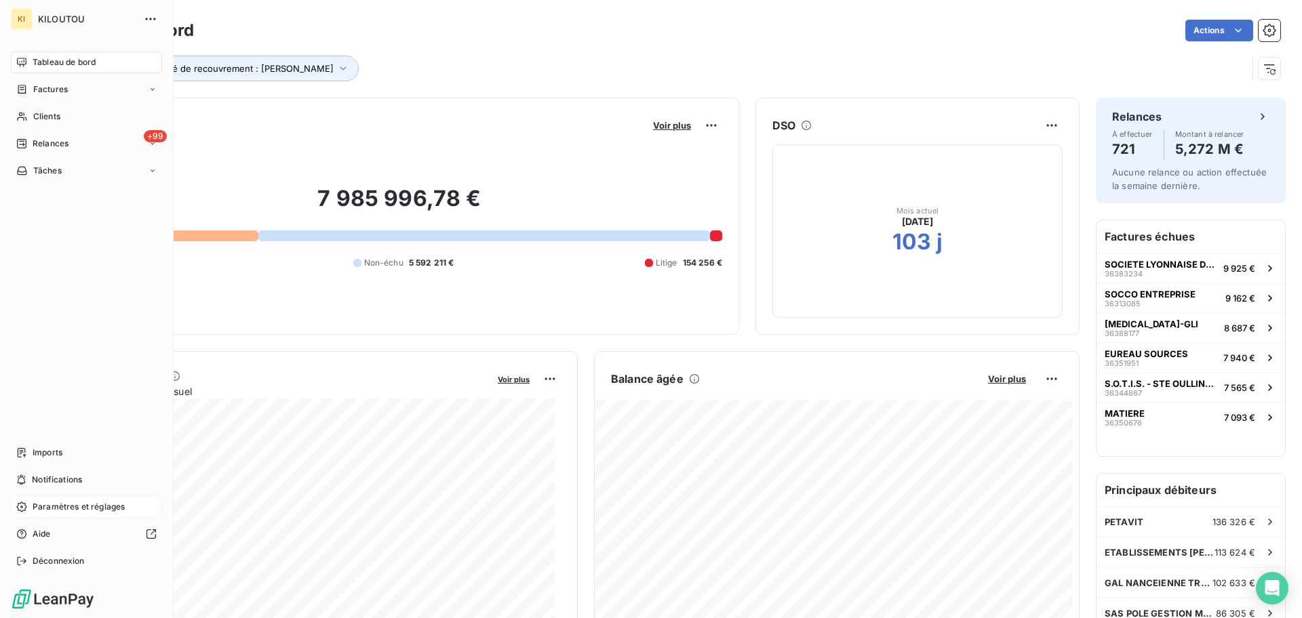
click at [94, 504] on span "Paramètres et réglages" at bounding box center [79, 507] width 92 height 12
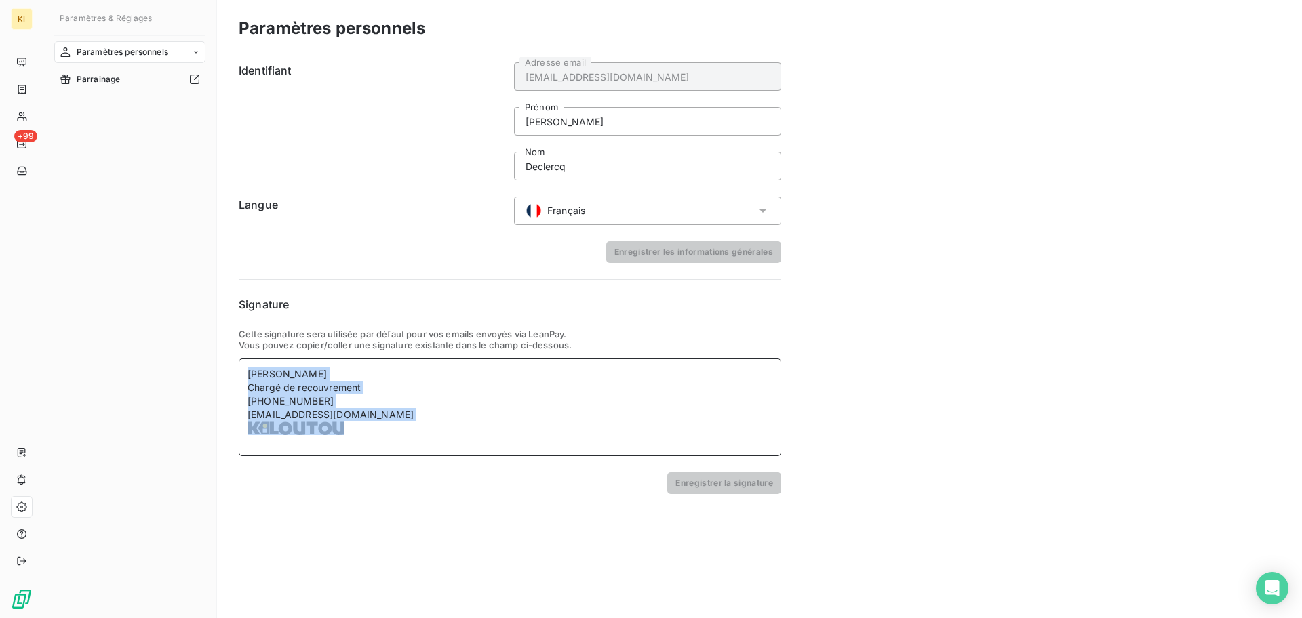
drag, startPoint x: 405, startPoint y: 431, endPoint x: 209, endPoint y: 339, distance: 216.5
click at [209, 339] on div "Paramètres & Réglages Paramètres personnels Parrainage Paramètres personnels Id…" at bounding box center [672, 309] width 1258 height 618
paste div
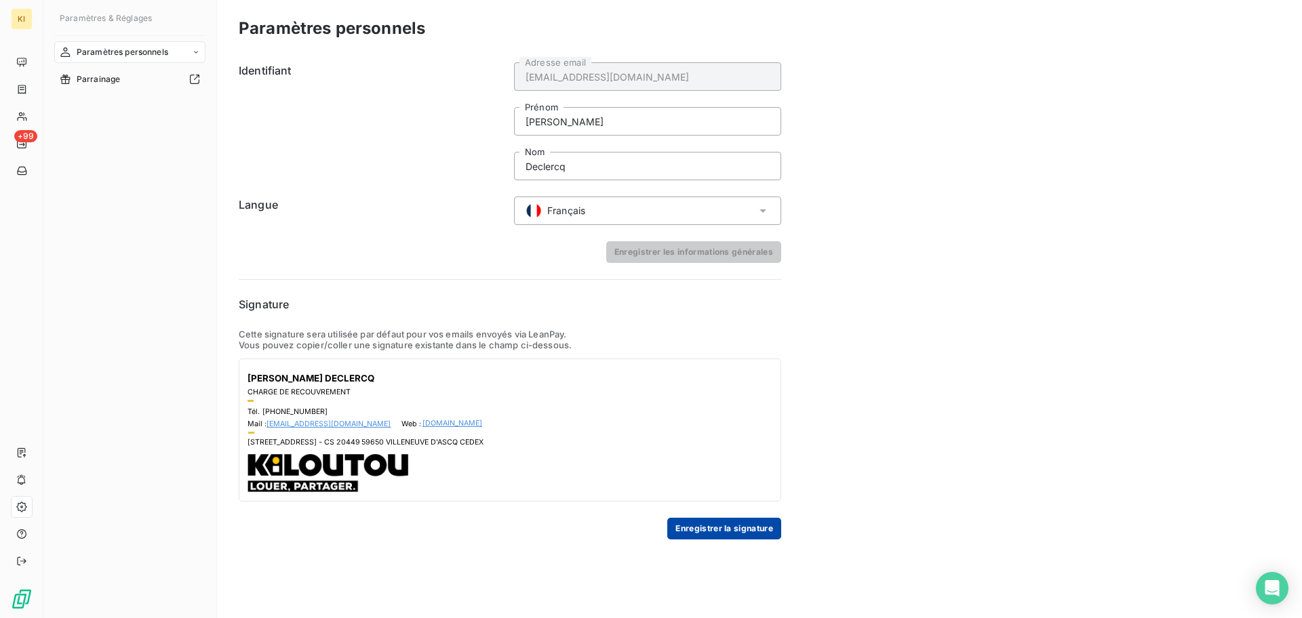
click at [754, 536] on button "Enregistrer la signature" at bounding box center [724, 529] width 114 height 22
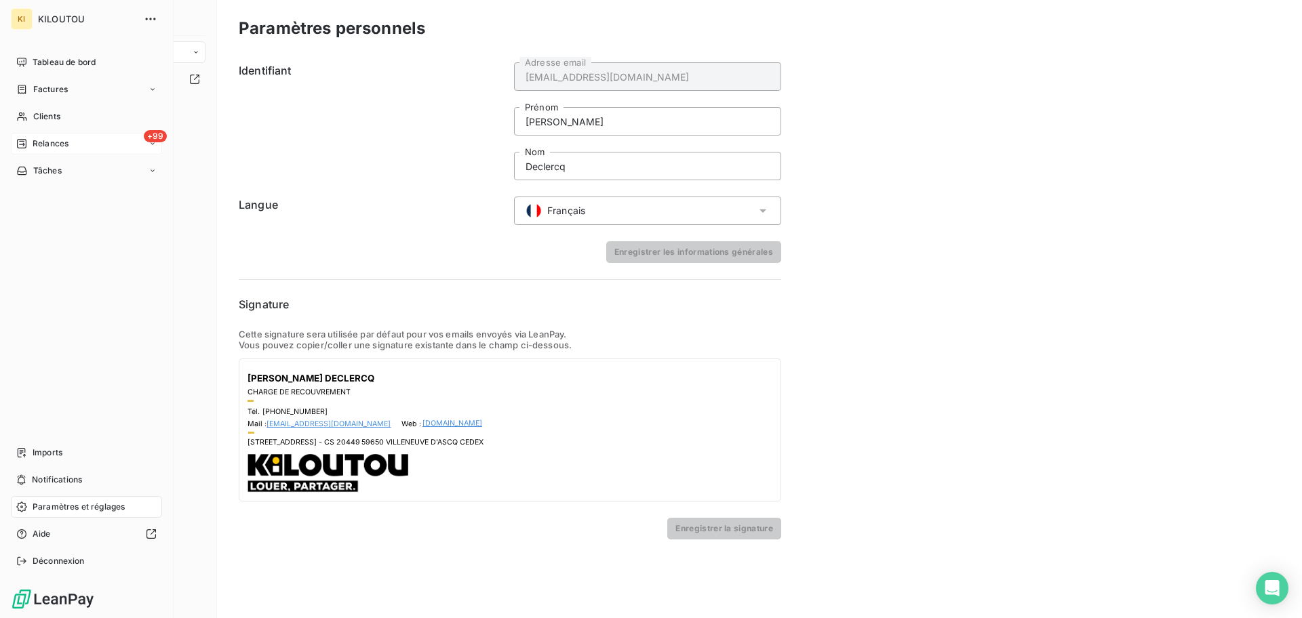
click at [65, 142] on span "Relances" at bounding box center [51, 144] width 36 height 12
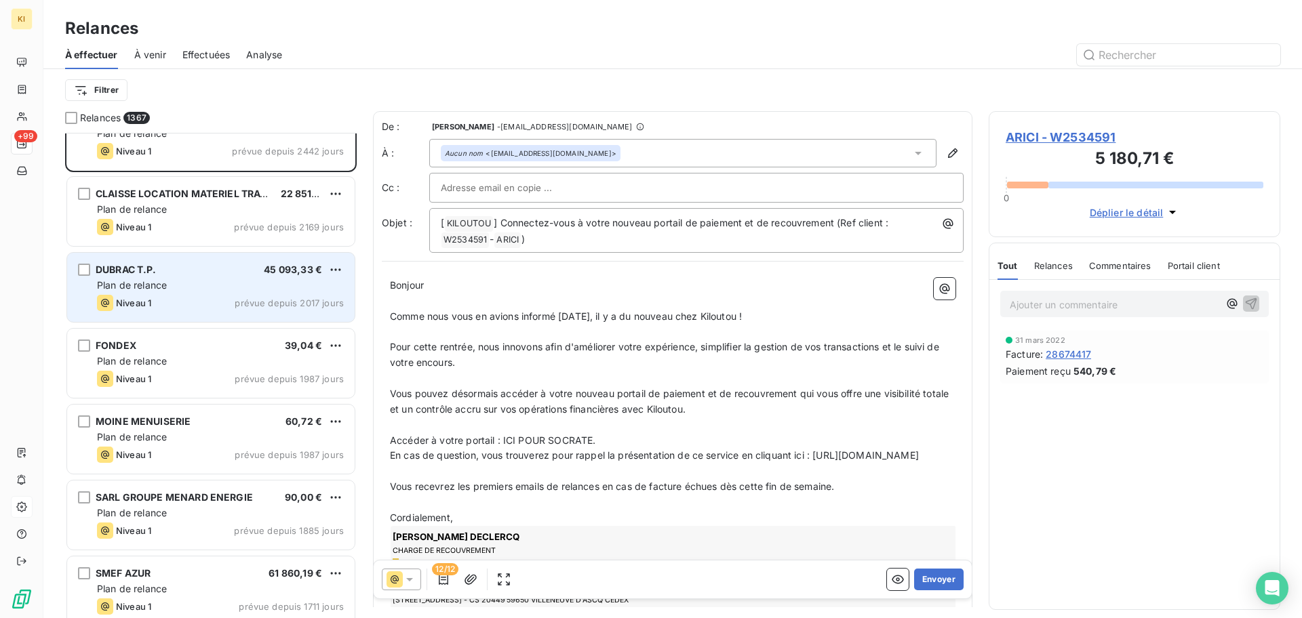
scroll to position [37, 0]
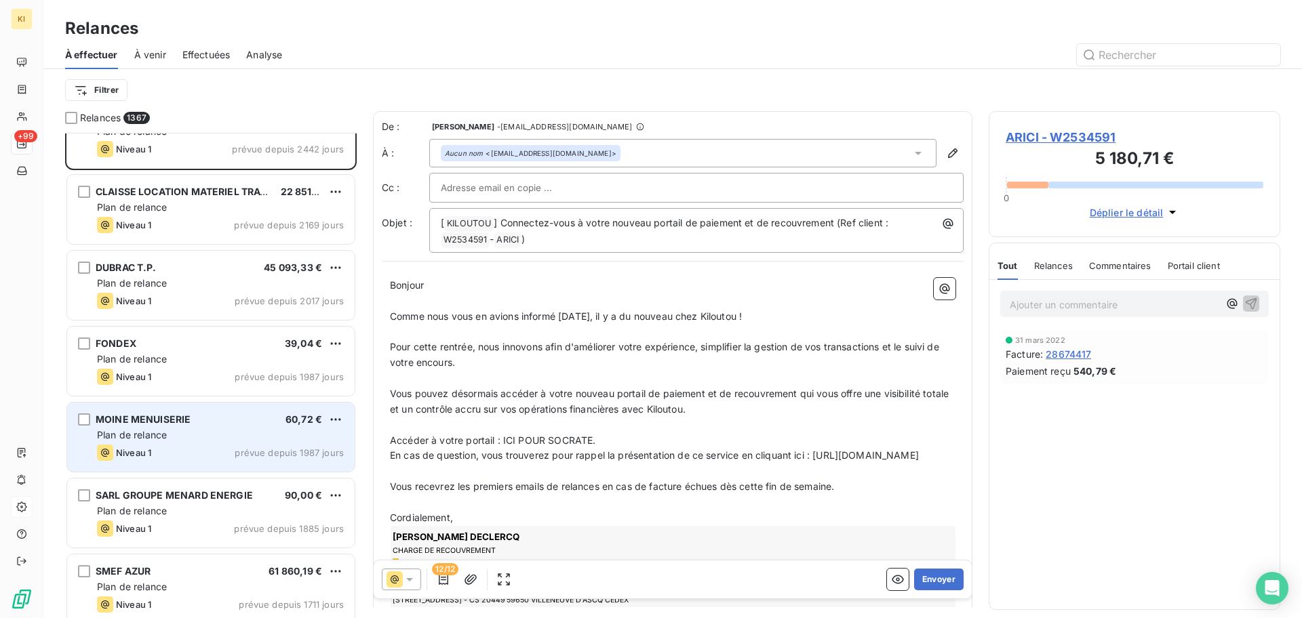
click at [210, 422] on div "MOINE MENUISERIE 60,72 €" at bounding box center [220, 420] width 247 height 12
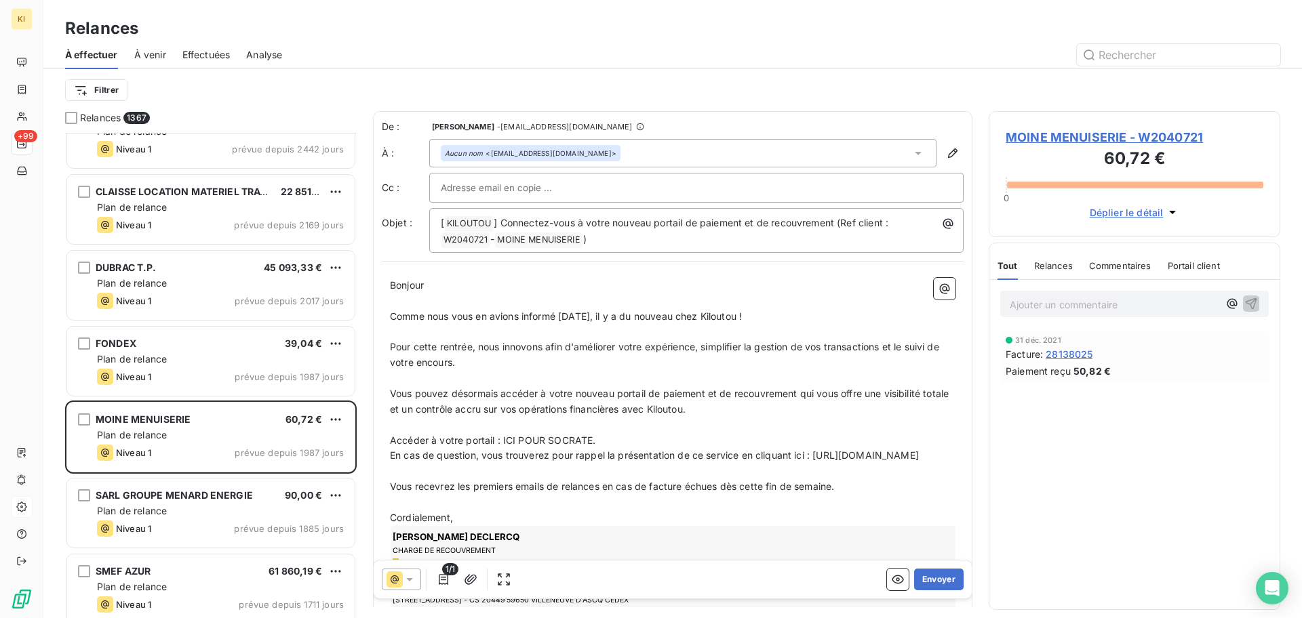
click at [610, 155] on div "Aucun nom <[EMAIL_ADDRESS][DOMAIN_NAME]>" at bounding box center [682, 153] width 507 height 28
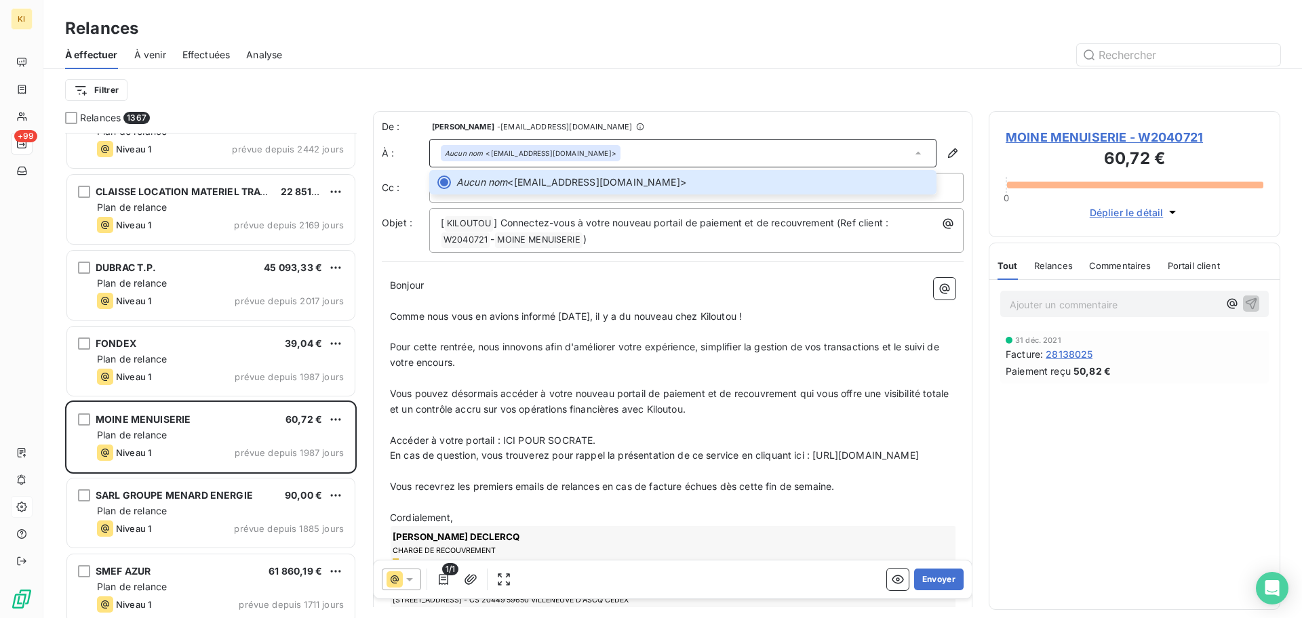
click at [658, 205] on div "De : [PERSON_NAME] - [EMAIL_ADDRESS][DOMAIN_NAME] À : Aucun nom <[EMAIL_ADDRESS…" at bounding box center [673, 186] width 582 height 133
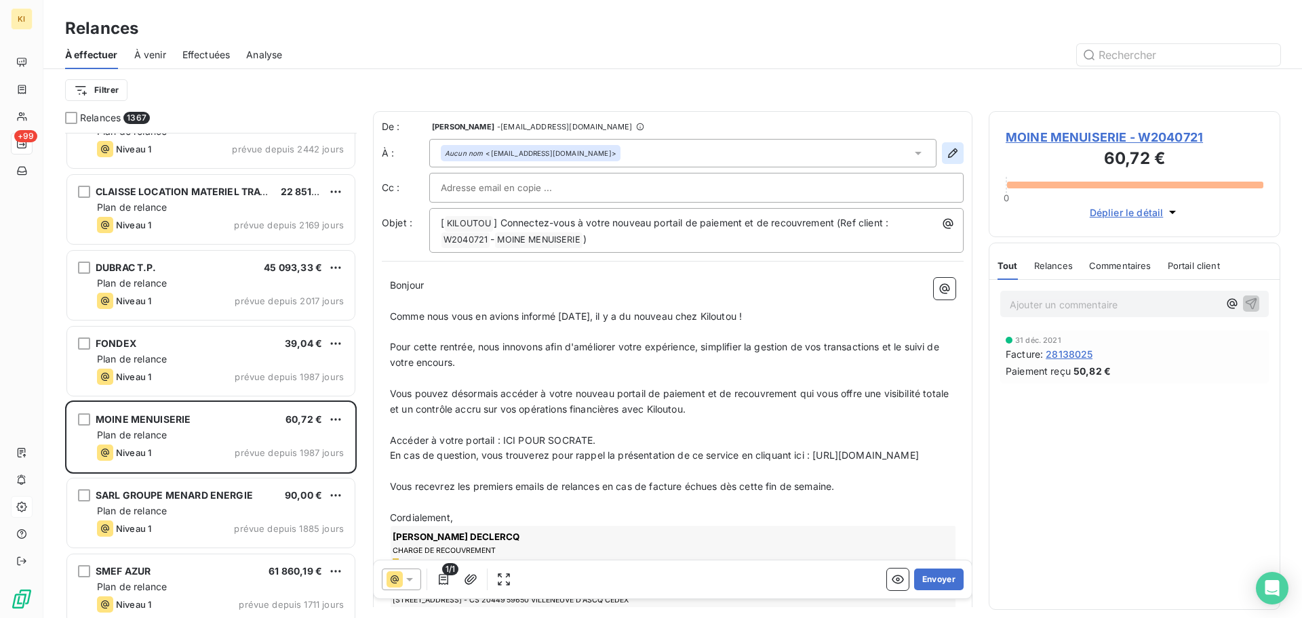
click at [946, 155] on icon "button" at bounding box center [953, 153] width 14 height 14
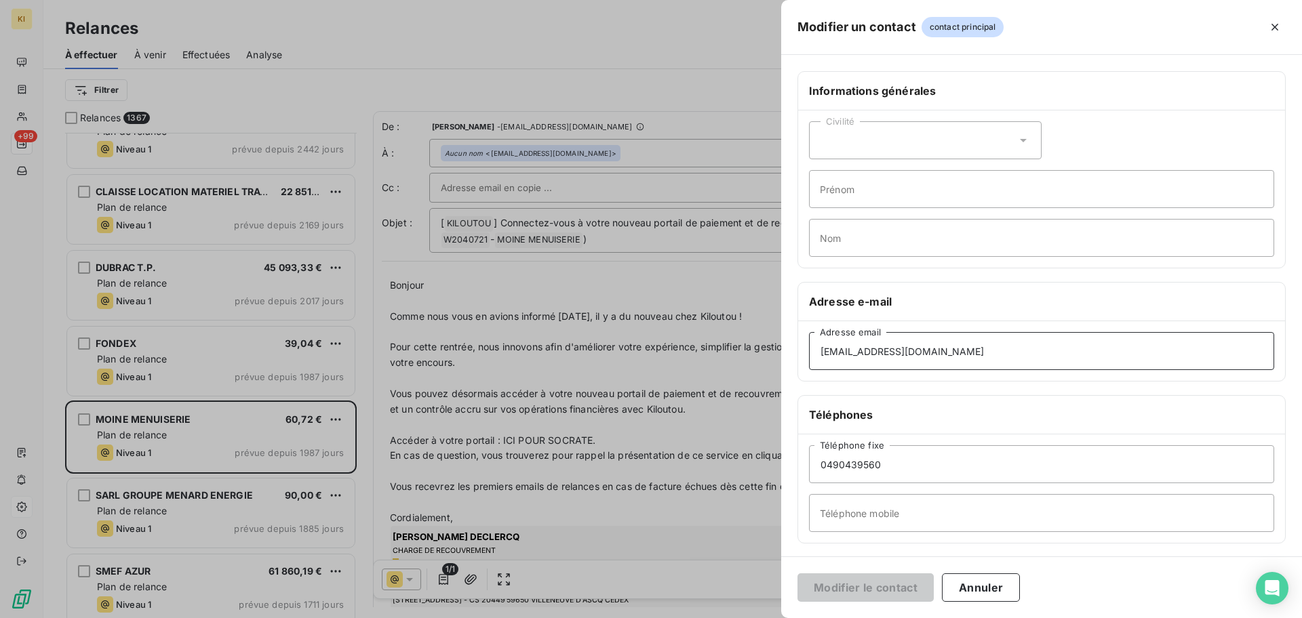
drag, startPoint x: 988, startPoint y: 350, endPoint x: 787, endPoint y: 348, distance: 201.3
click at [787, 348] on div "Informations générales Civilité Prénom Nom Adresse e-mail [EMAIL_ADDRESS][DOMAI…" at bounding box center [1041, 372] width 521 height 602
paste input "[PERSON_NAME] CHARGE DE RECOUVREMENT Tél. [PHONE_NUMBER] Mail : [EMAIL_ADDRESS]…"
type input "[PERSON_NAME] CHARGE DE RECOUVREMENT Tél. [PHONE_NUMBER] Mail : [EMAIL_ADDRESS]…"
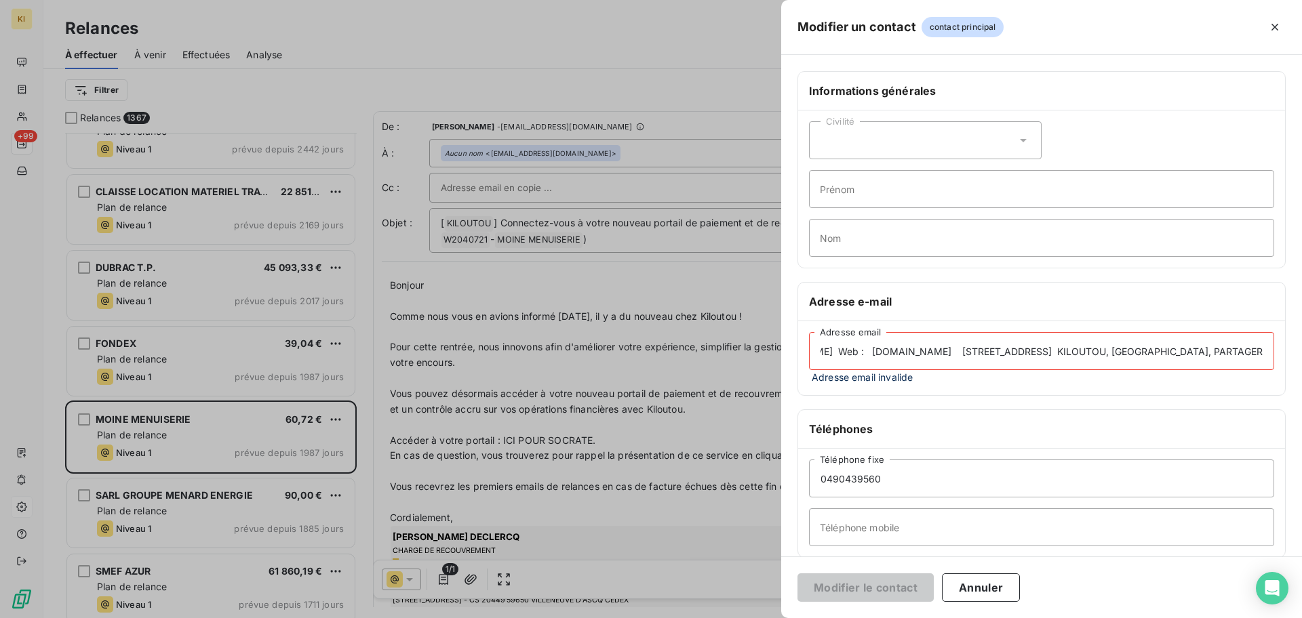
click at [902, 365] on input "[PERSON_NAME] CHARGE DE RECOUVREMENT Tél. [PHONE_NUMBER] Mail : [EMAIL_ADDRESS]…" at bounding box center [1041, 351] width 465 height 38
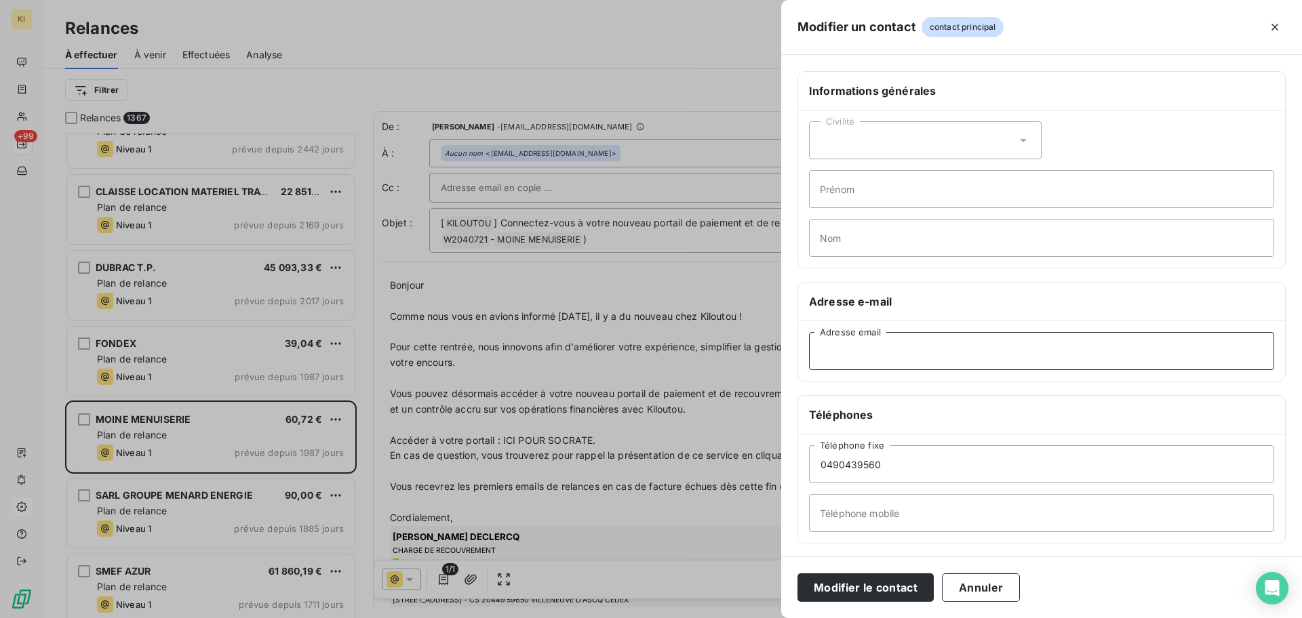
scroll to position [0, 0]
click at [980, 575] on button "Annuler" at bounding box center [981, 587] width 78 height 28
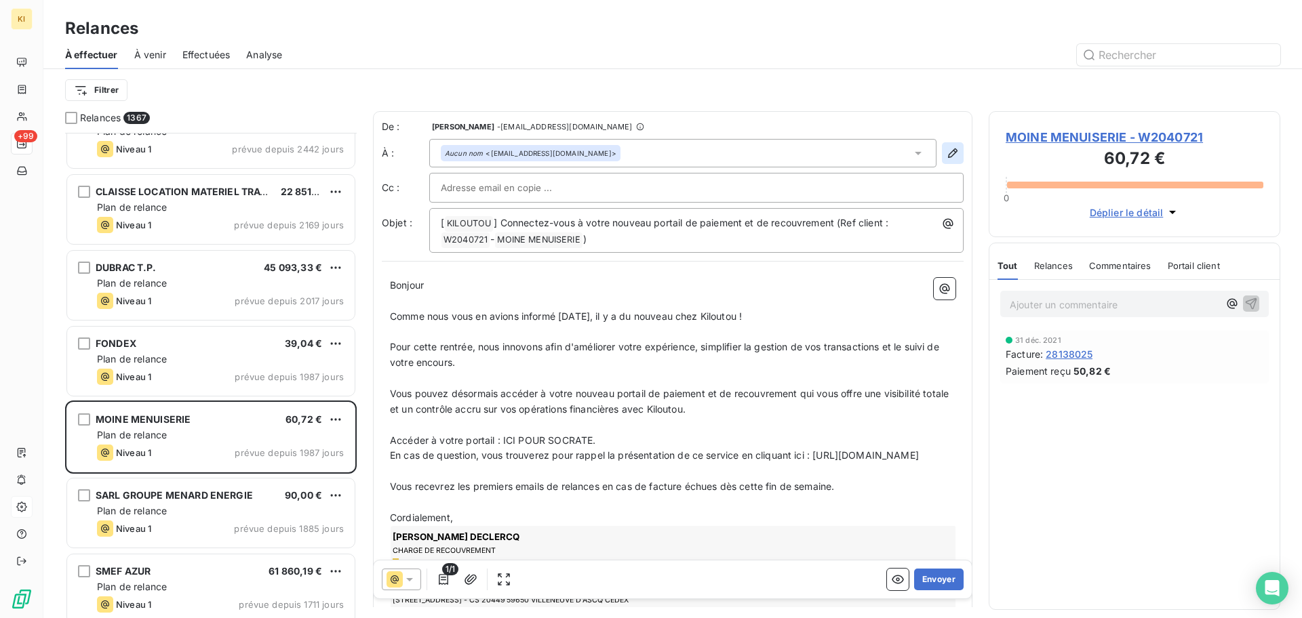
click at [946, 155] on icon "button" at bounding box center [953, 153] width 14 height 14
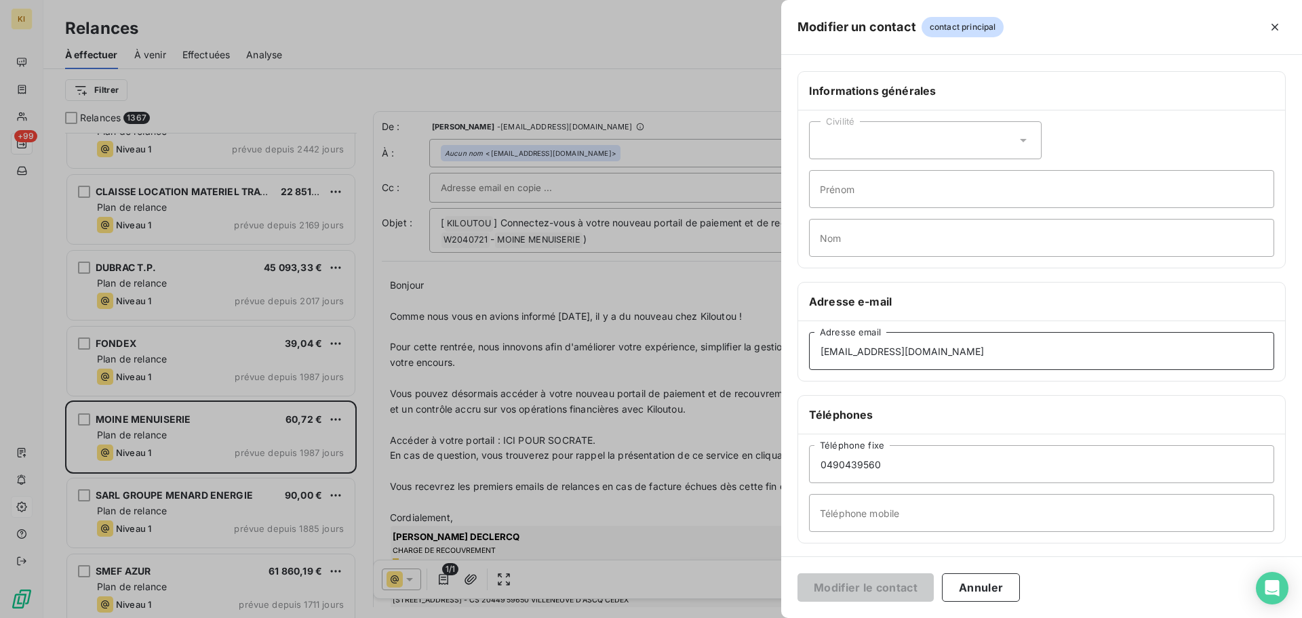
drag, startPoint x: 988, startPoint y: 362, endPoint x: 785, endPoint y: 355, distance: 202.8
click at [785, 355] on div "Informations générales Civilité Prénom Nom Adresse e-mail [EMAIL_ADDRESS][DOMAI…" at bounding box center [1041, 372] width 521 height 602
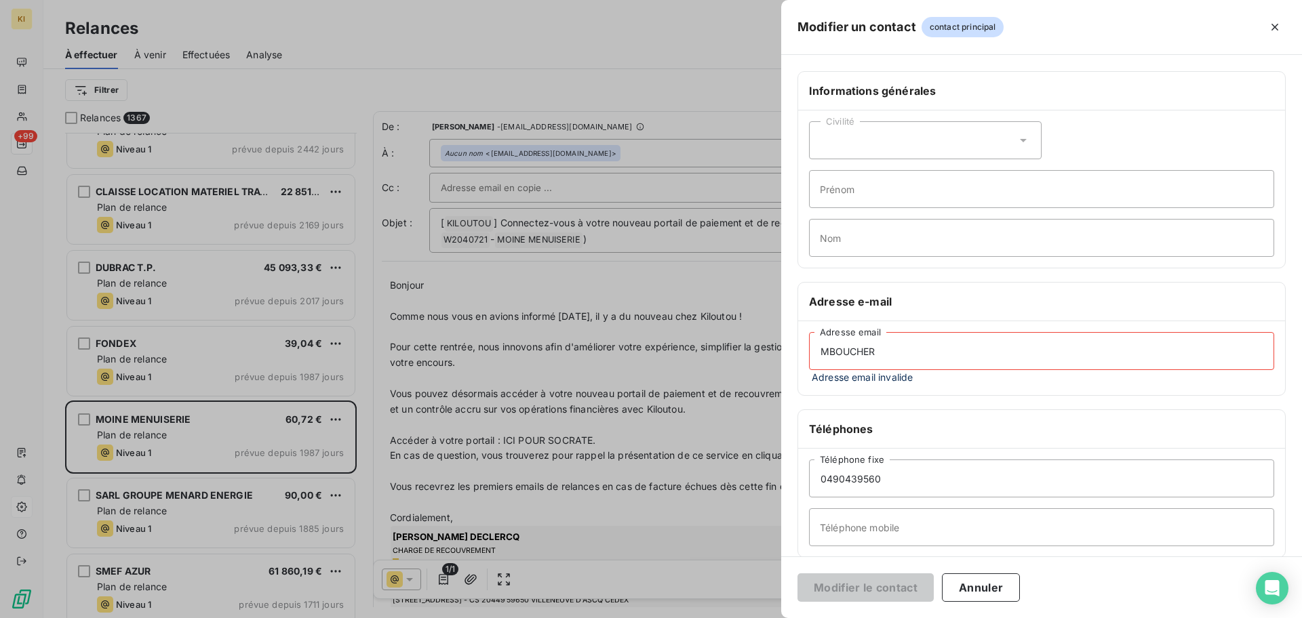
type input "[EMAIL_ADDRESS][DOMAIN_NAME]"
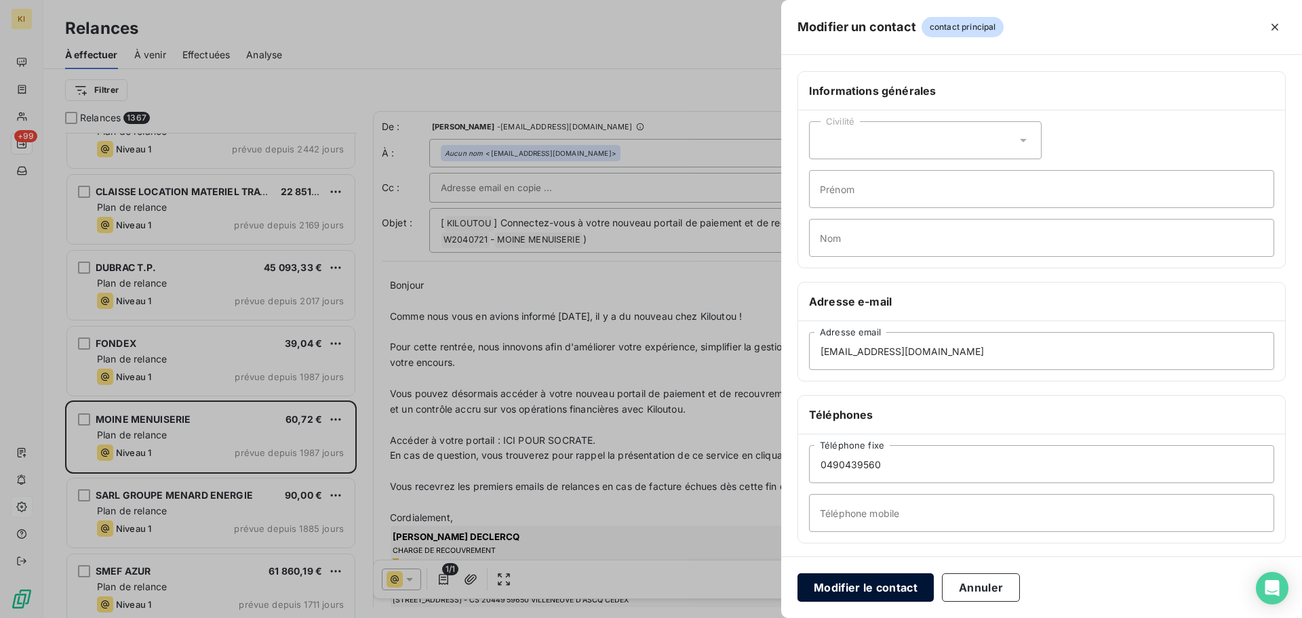
click at [855, 587] on button "Modifier le contact" at bounding box center [865, 587] width 136 height 28
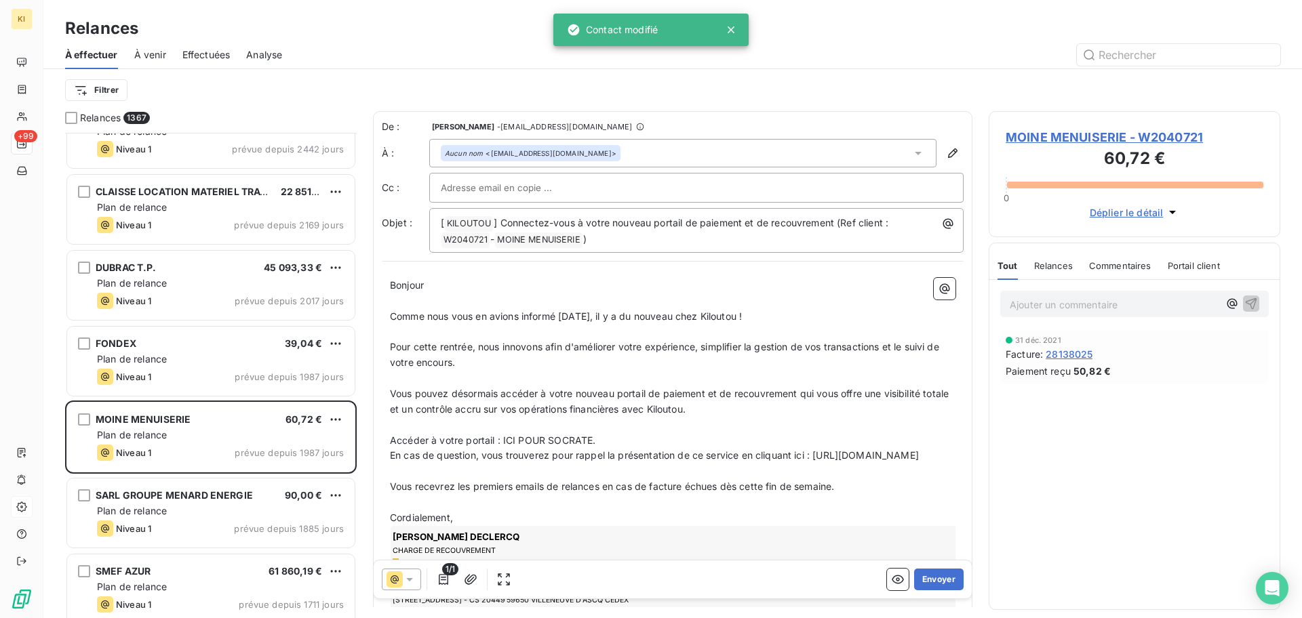
click at [514, 189] on input "text" at bounding box center [514, 188] width 146 height 20
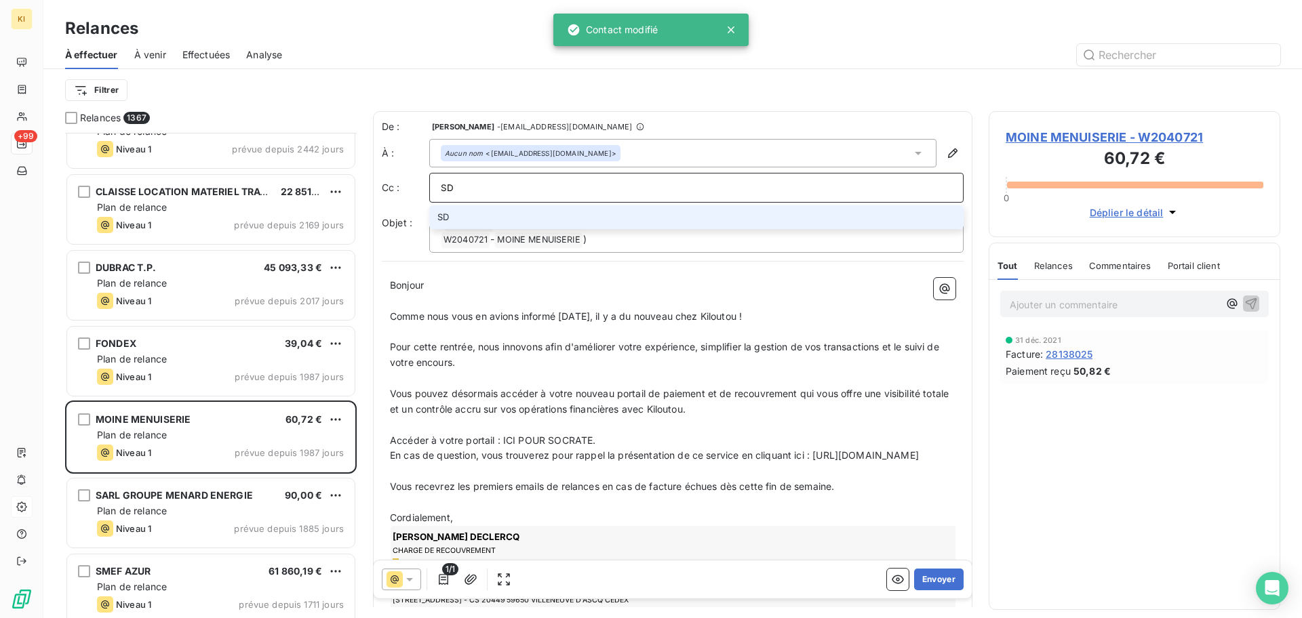
type input "S"
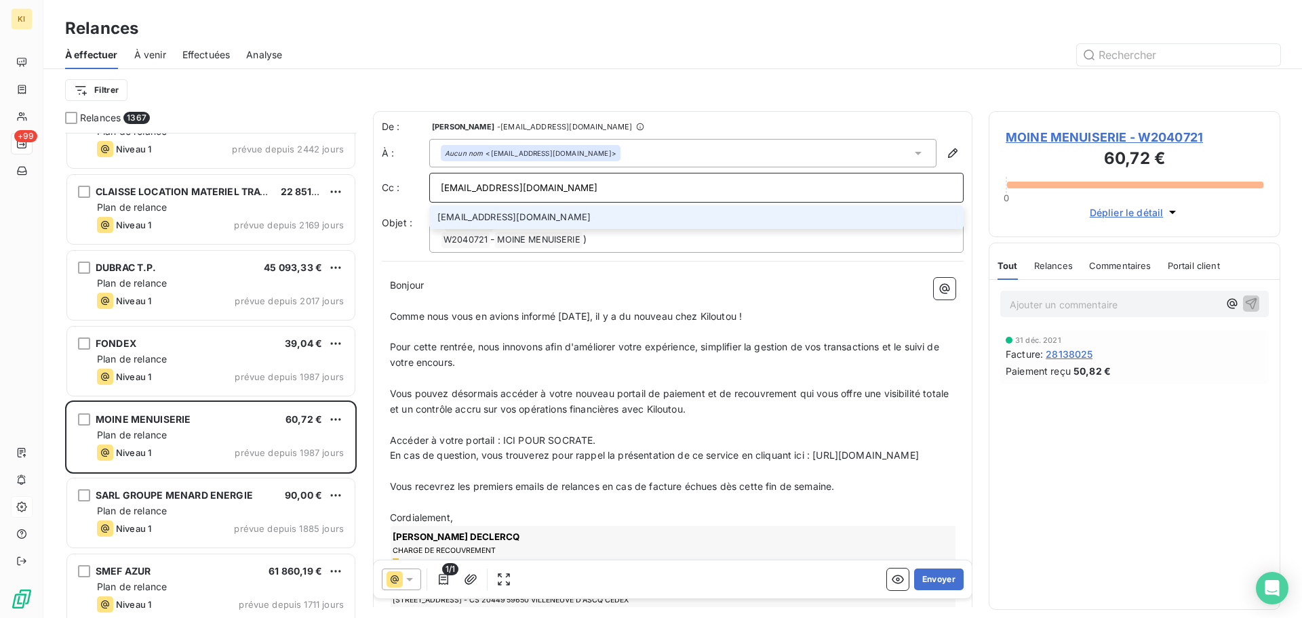
type input "[EMAIL_ADDRESS][DOMAIN_NAME]"
click at [558, 218] on li "[EMAIL_ADDRESS][DOMAIN_NAME]" at bounding box center [696, 217] width 534 height 24
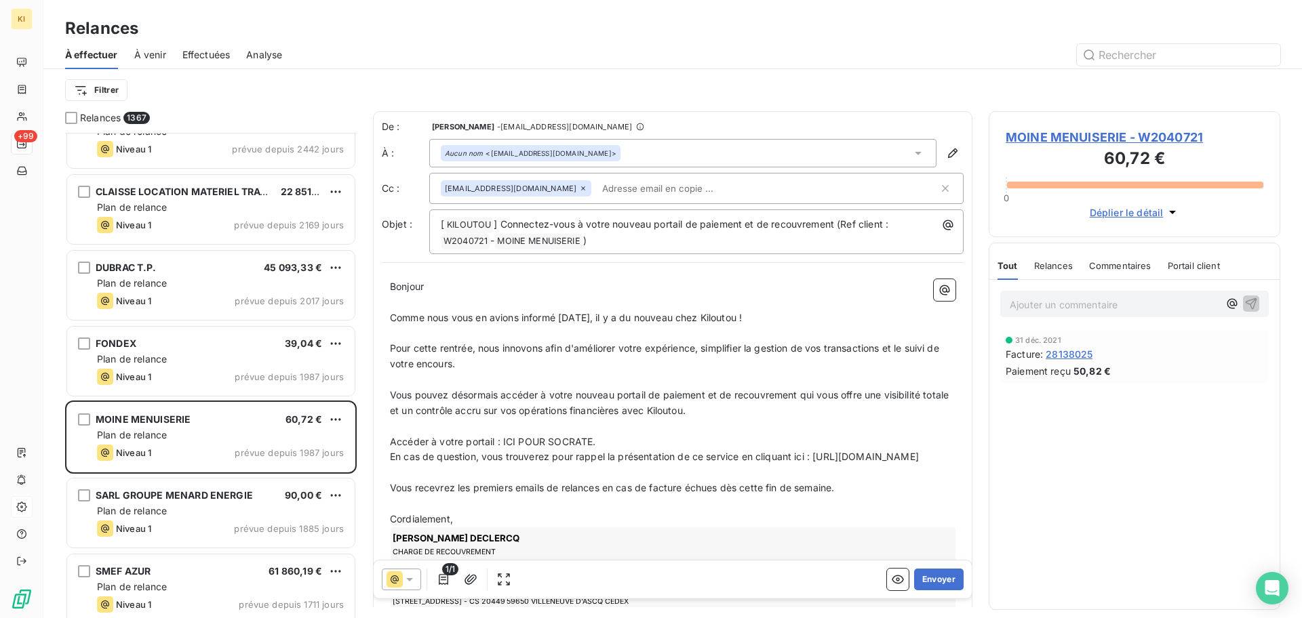
drag, startPoint x: 1079, startPoint y: 144, endPoint x: 1129, endPoint y: 138, distance: 51.2
drag, startPoint x: 1129, startPoint y: 138, endPoint x: 927, endPoint y: 580, distance: 486.8
click at [927, 580] on button "Envoyer" at bounding box center [938, 580] width 49 height 22
